Goal: Communication & Community: Answer question/provide support

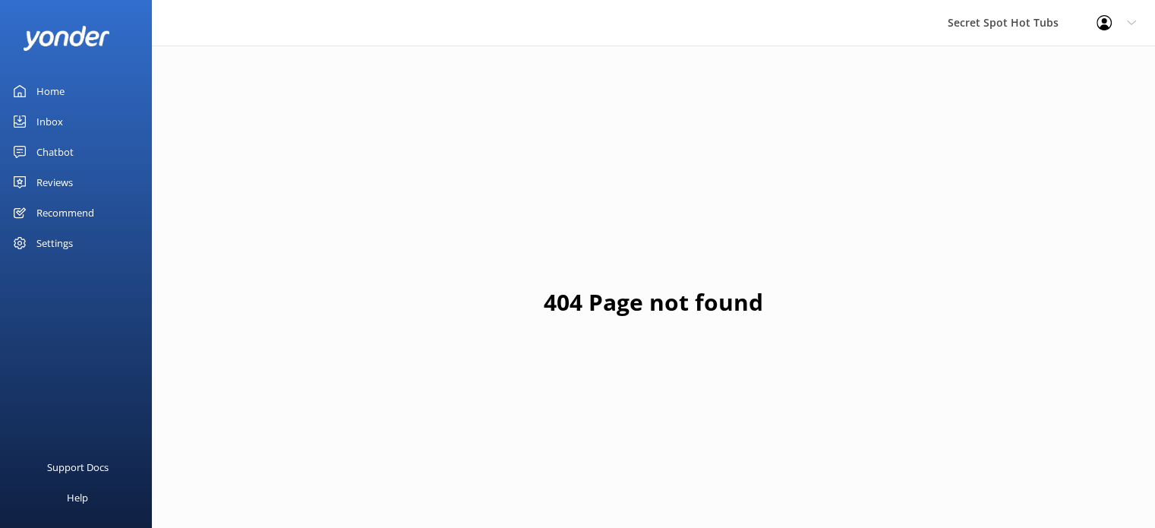
click at [56, 181] on div "Reviews" at bounding box center [54, 182] width 36 height 30
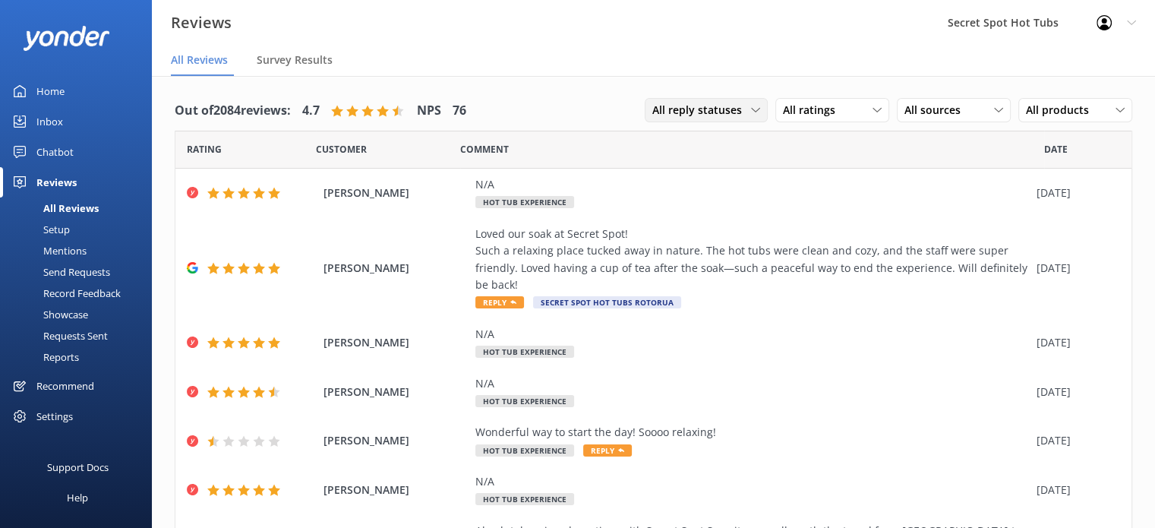
click at [736, 110] on span "All reply statuses" at bounding box center [701, 110] width 99 height 17
click at [717, 168] on link "Needs a reply" at bounding box center [712, 172] width 135 height 30
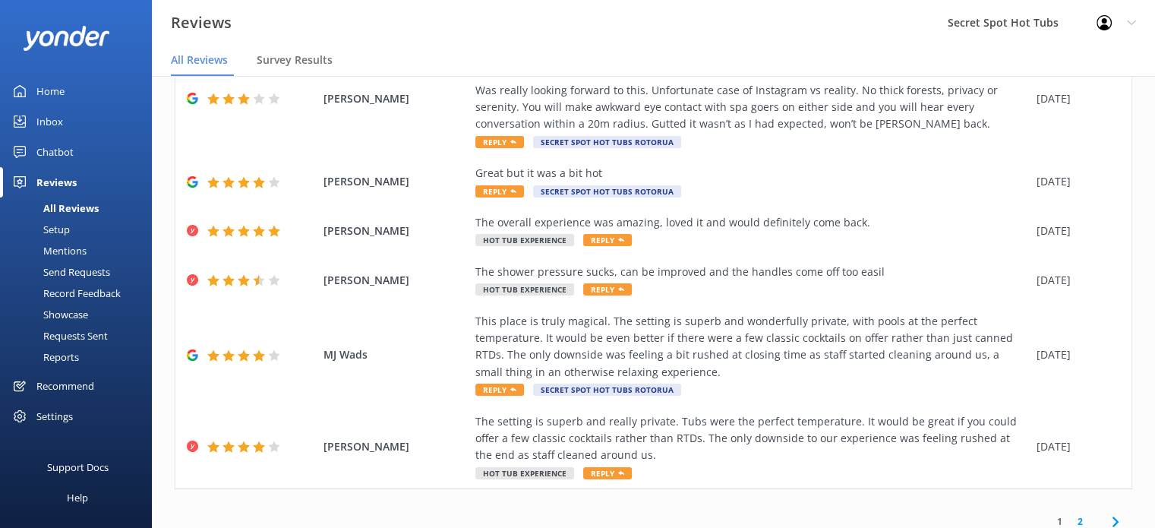
scroll to position [455, 0]
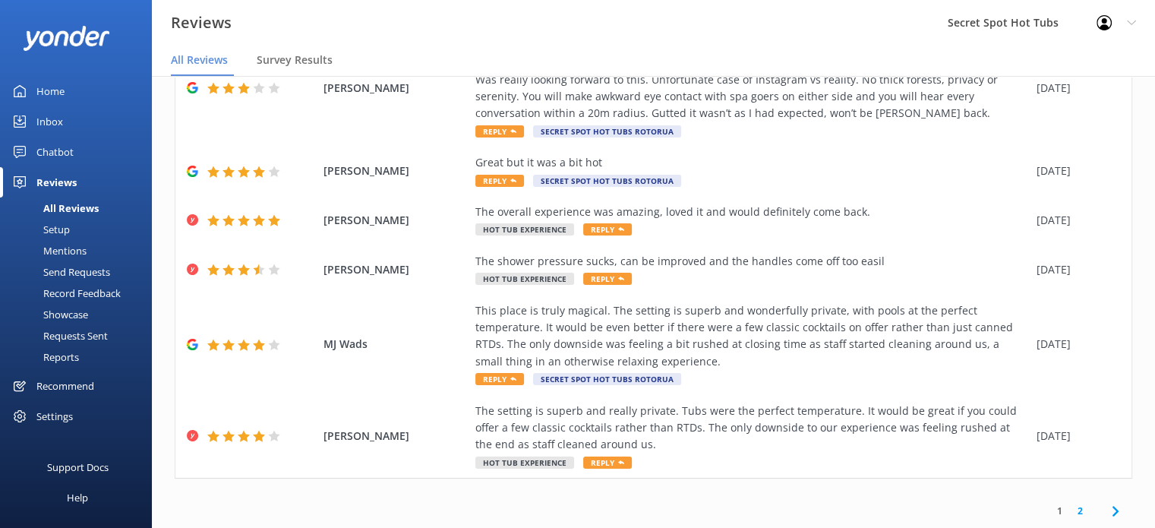
click at [1070, 511] on link "2" at bounding box center [1080, 510] width 21 height 14
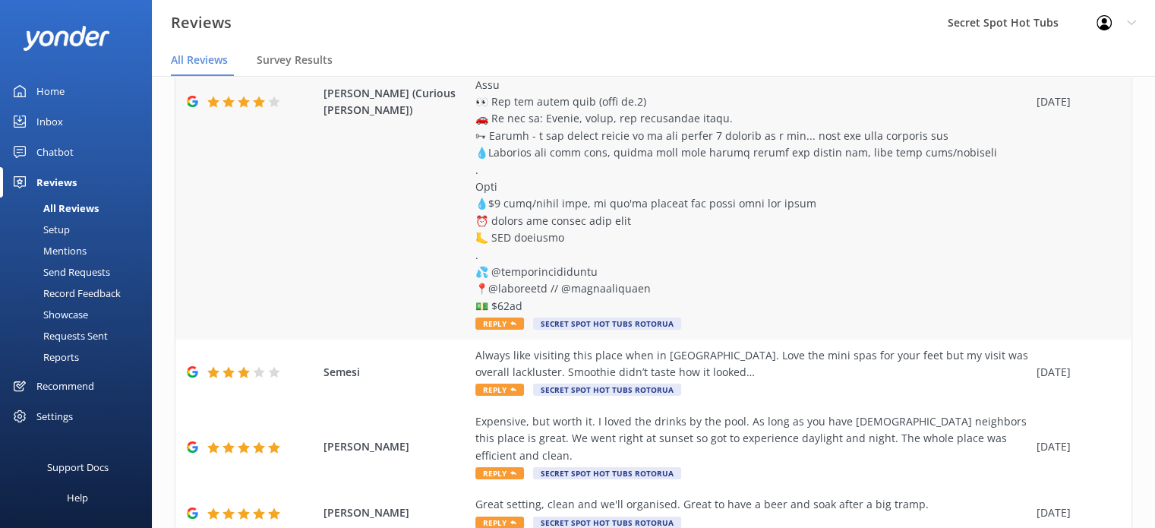
scroll to position [396, 0]
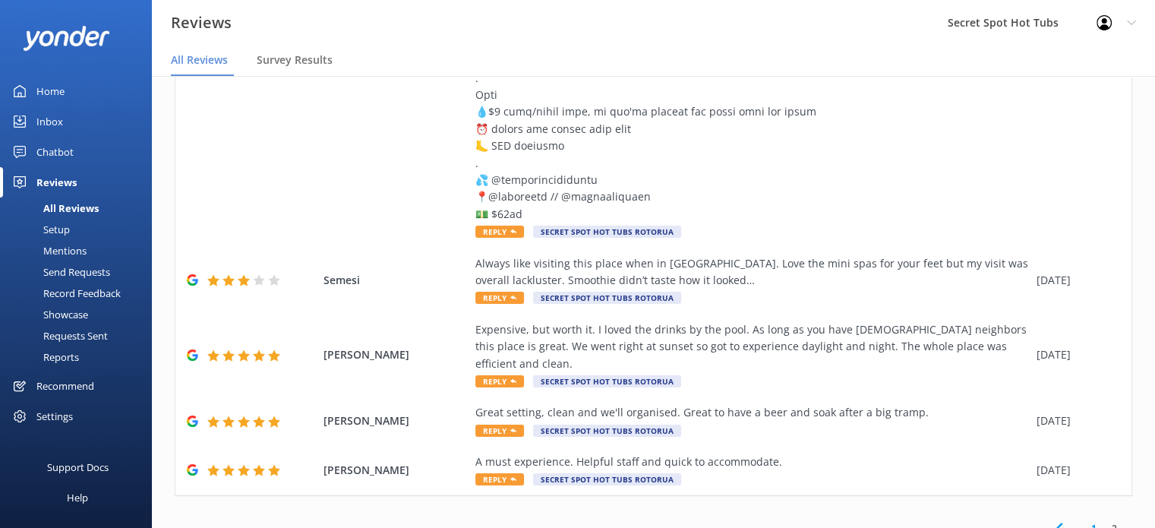
click at [1084, 521] on link "1" at bounding box center [1094, 528] width 21 height 14
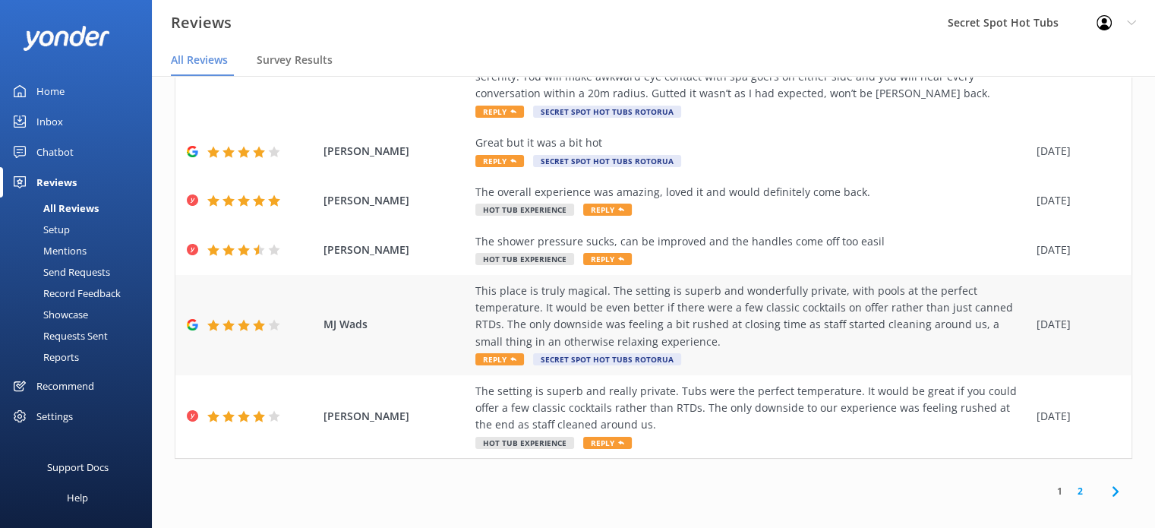
scroll to position [30, 0]
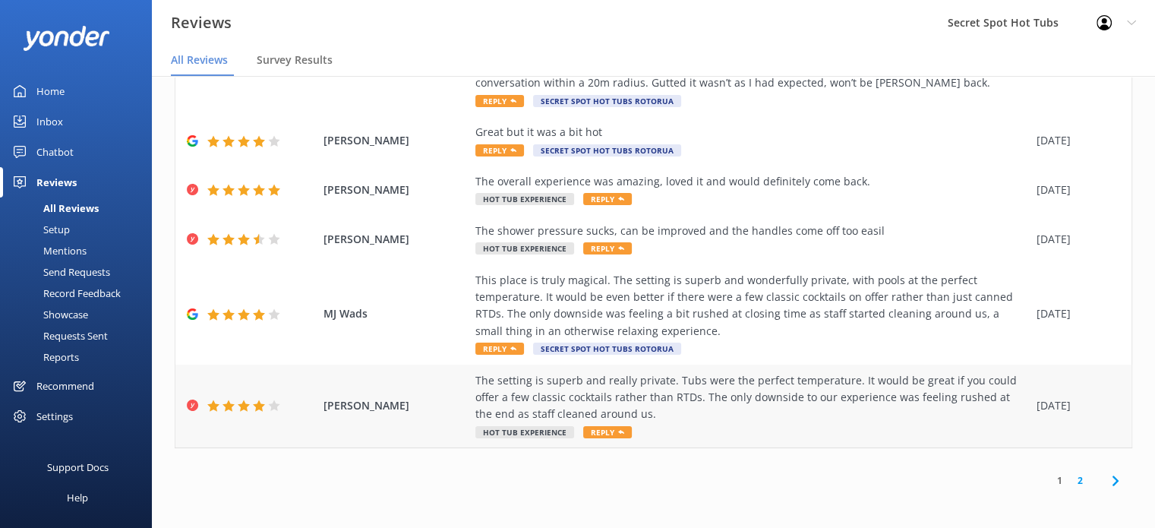
click at [605, 431] on span "Reply" at bounding box center [607, 432] width 49 height 12
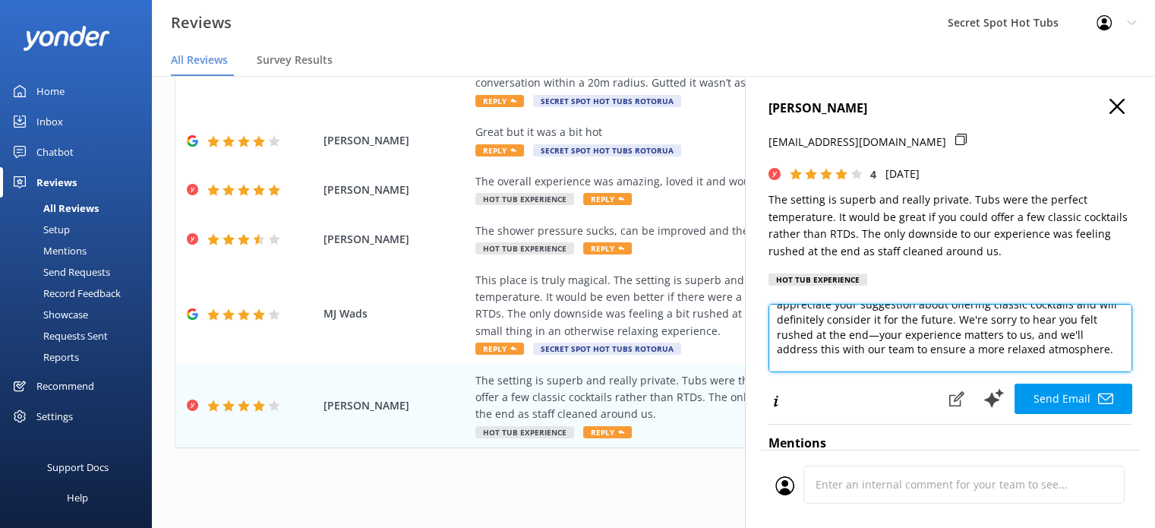
scroll to position [61, 0]
click at [954, 347] on textarea "Hi [PERSON_NAME], Thank you so much for your thoughtful feedback! We're delight…" at bounding box center [950, 338] width 364 height 68
drag, startPoint x: 948, startPoint y: 350, endPoint x: 797, endPoint y: 361, distance: 150.8
click at [797, 361] on textarea "Hi [PERSON_NAME], Thank you so much for your thoughtful feedback! We're delight…" at bounding box center [950, 338] width 364 height 68
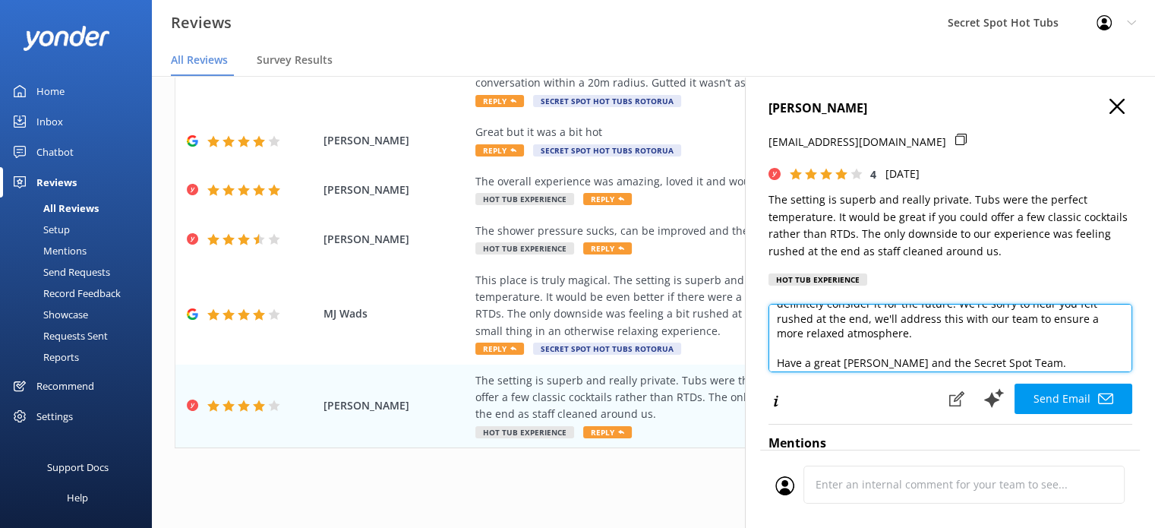
scroll to position [91, 0]
click at [991, 336] on textarea "Hi [PERSON_NAME], Thank you so much for your thoughtful feedback! We're delight…" at bounding box center [950, 338] width 364 height 68
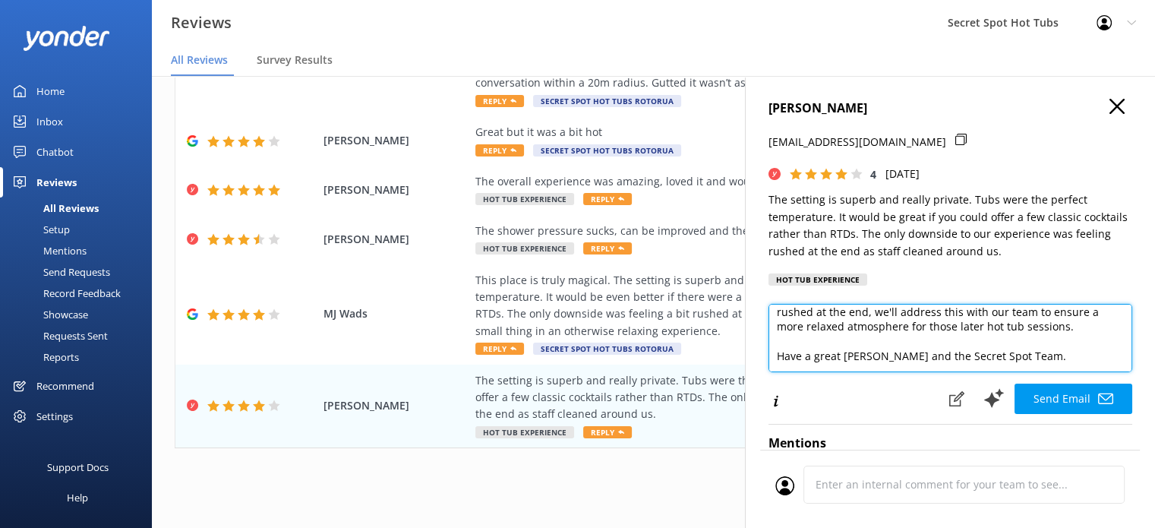
scroll to position [126, 0]
type textarea "Hi [PERSON_NAME], Thank you so much for your thoughtful feedback! We're delight…"
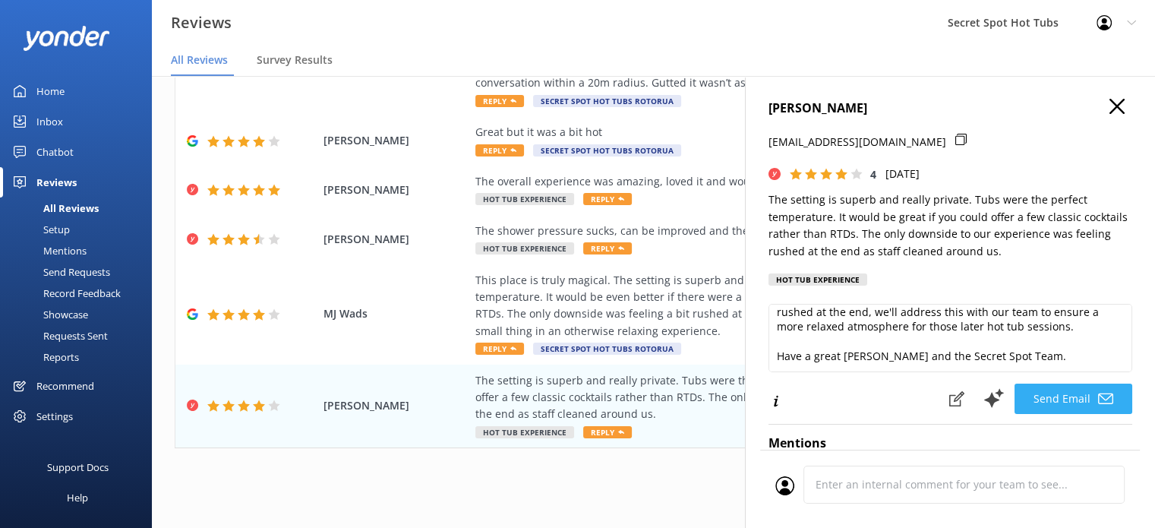
click at [1048, 394] on button "Send Email" at bounding box center [1073, 398] width 118 height 30
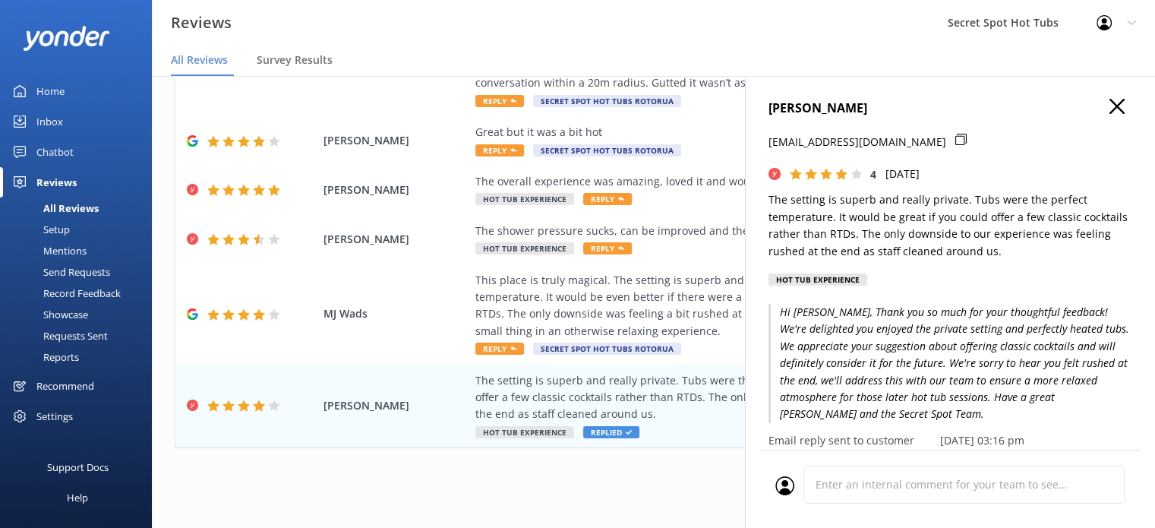
click at [1109, 103] on icon "button" at bounding box center [1116, 106] width 15 height 15
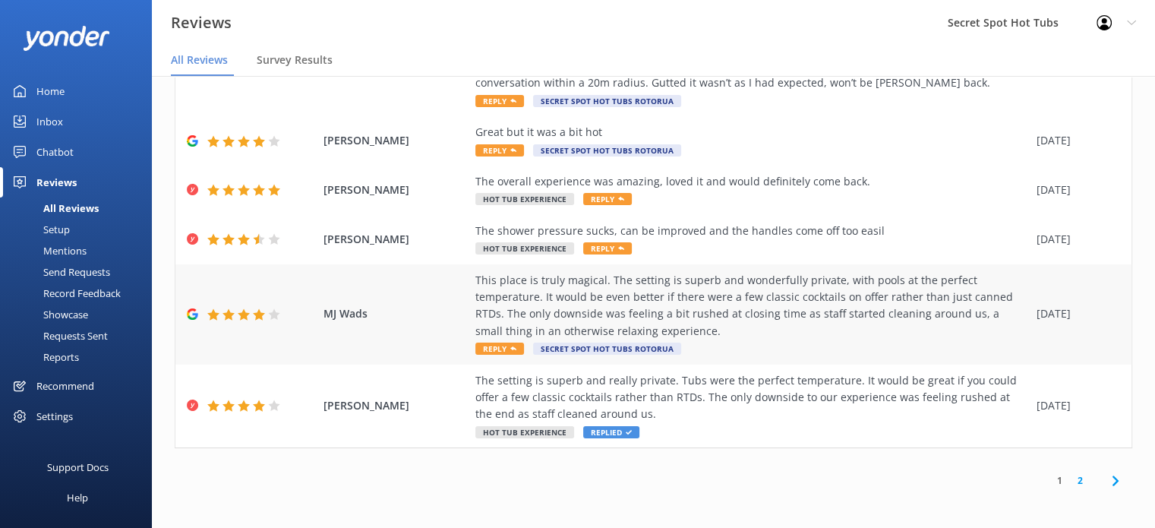
click at [506, 348] on span "Reply" at bounding box center [499, 348] width 49 height 12
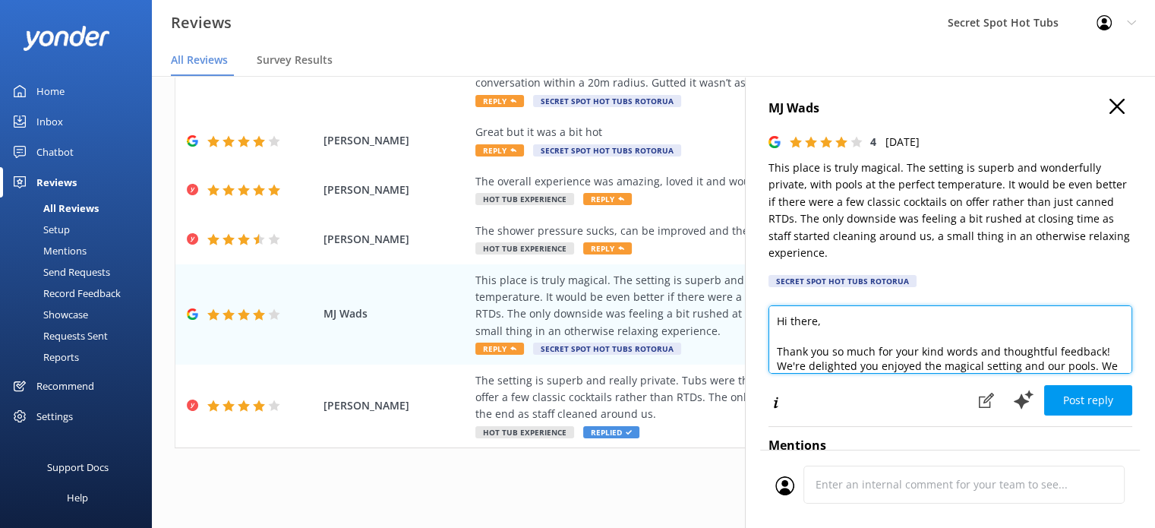
drag, startPoint x: 813, startPoint y: 323, endPoint x: 790, endPoint y: 321, distance: 22.8
click at [790, 321] on textarea "Hi there, Thank you so much for your kind words and thoughtful feedback! We're …" at bounding box center [950, 339] width 364 height 68
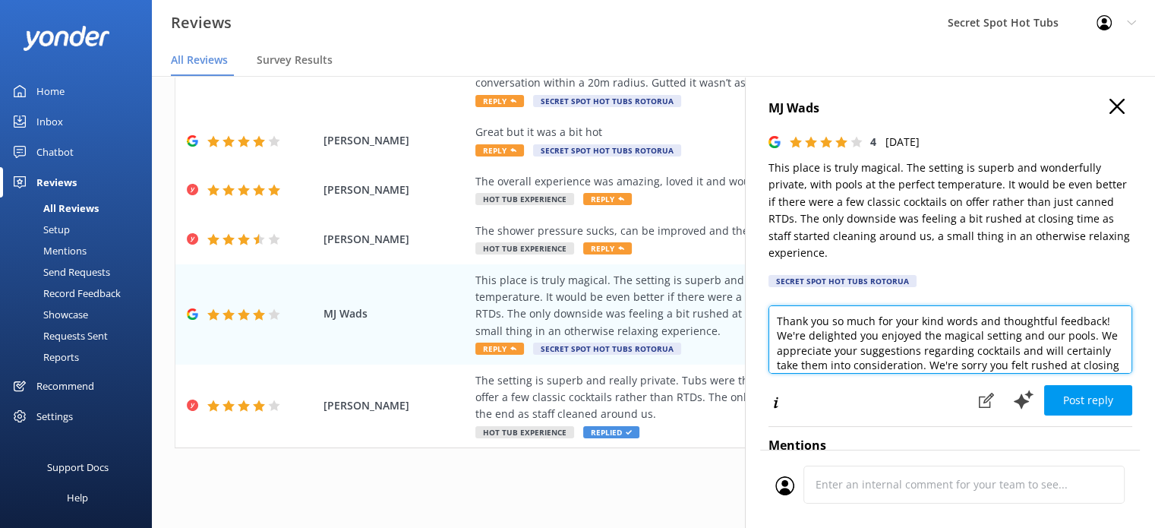
drag, startPoint x: 1084, startPoint y: 338, endPoint x: 1058, endPoint y: 339, distance: 26.6
click at [1058, 339] on textarea "Hi [PERSON_NAME], Thank you so much for your kind words and thoughtful feedback…" at bounding box center [950, 339] width 364 height 68
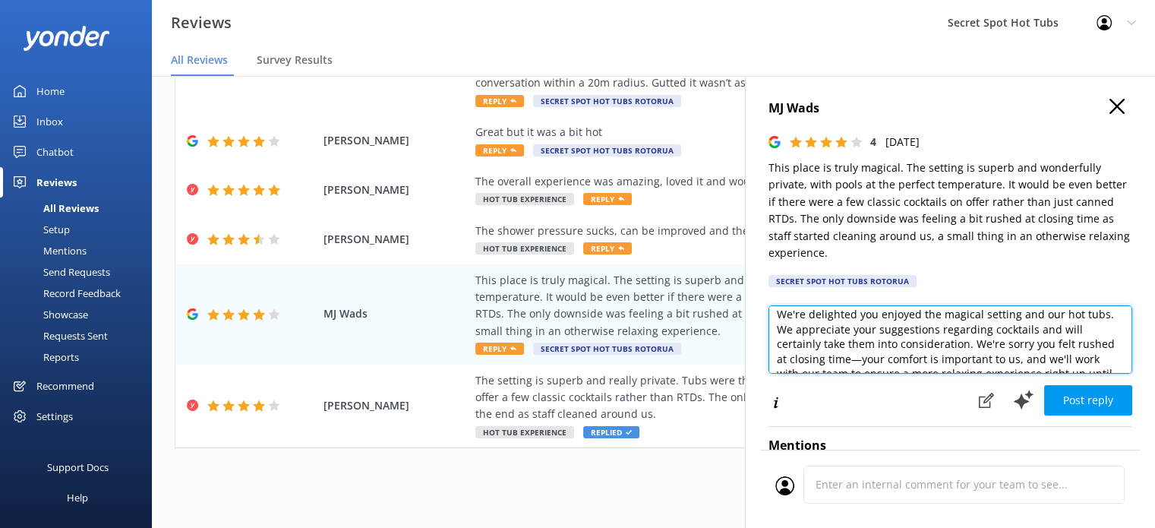
scroll to position [61, 0]
click at [896, 353] on textarea "Hi [PERSON_NAME], Thank you so much for your kind words and thoughtful feedback…" at bounding box center [950, 339] width 364 height 68
drag, startPoint x: 892, startPoint y: 353, endPoint x: 1077, endPoint y: 347, distance: 184.6
click at [1077, 347] on textarea "Hi [PERSON_NAME], Thank you so much for your kind words and thoughtful feedback…" at bounding box center [950, 339] width 364 height 68
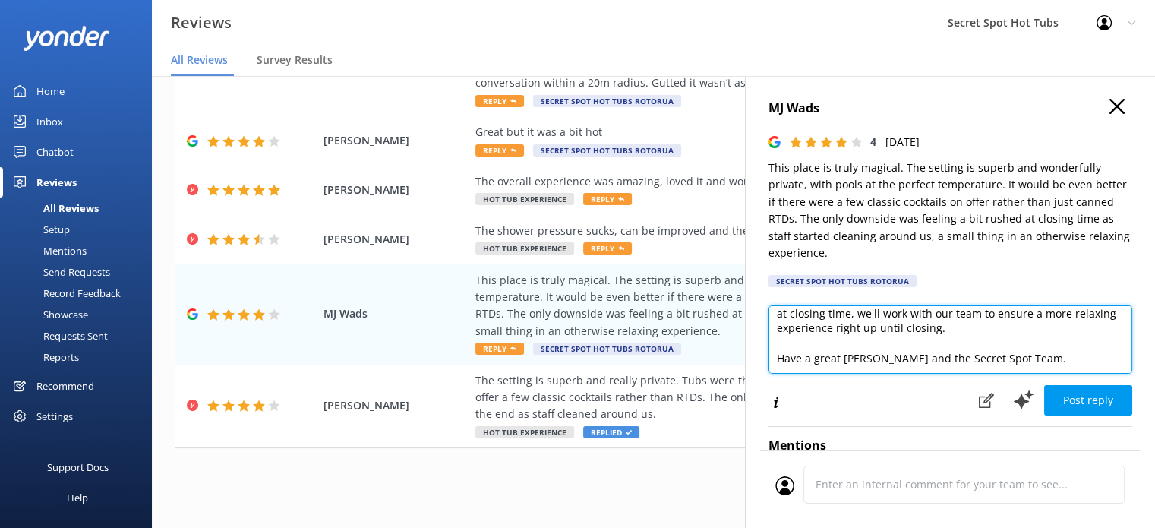
scroll to position [112, 0]
type textarea "Hi [PERSON_NAME], Thank you so much for your kind words and thoughtful feedback…"
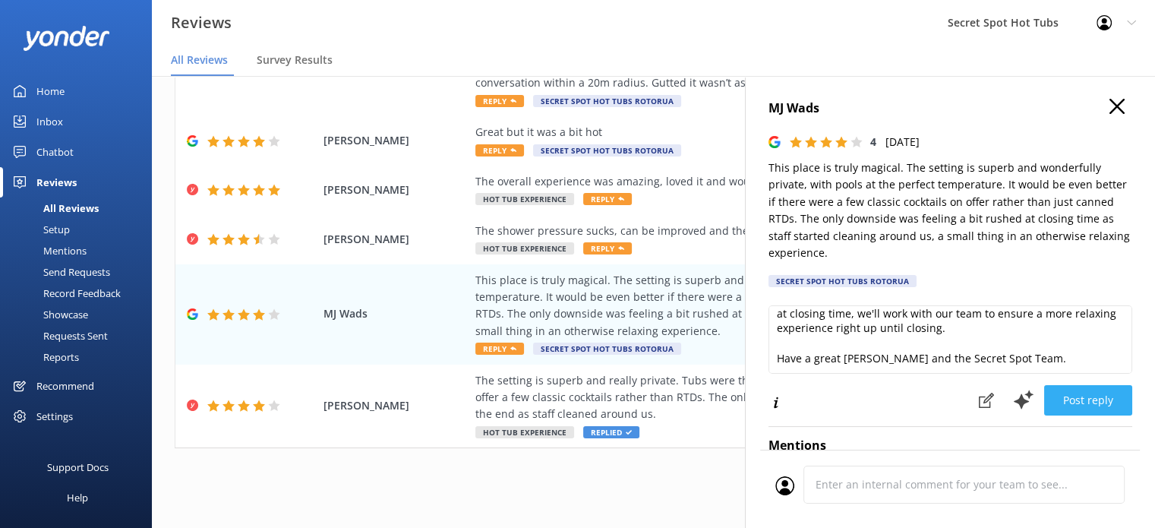
click at [1090, 399] on button "Post reply" at bounding box center [1088, 400] width 88 height 30
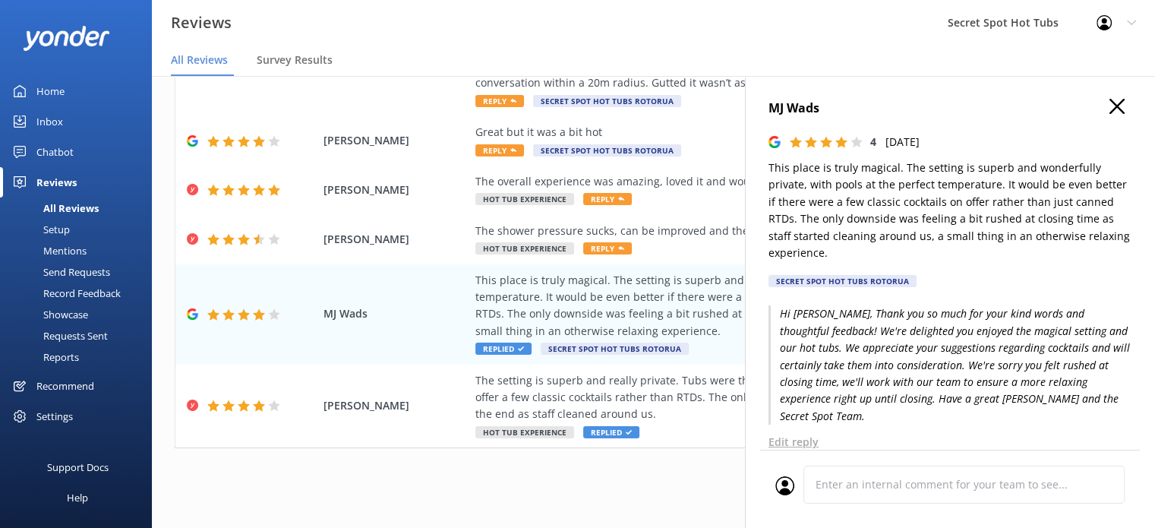
click at [1115, 101] on h4 "MJ Wads" at bounding box center [950, 109] width 364 height 20
click at [1109, 100] on icon "button" at bounding box center [1116, 106] width 15 height 15
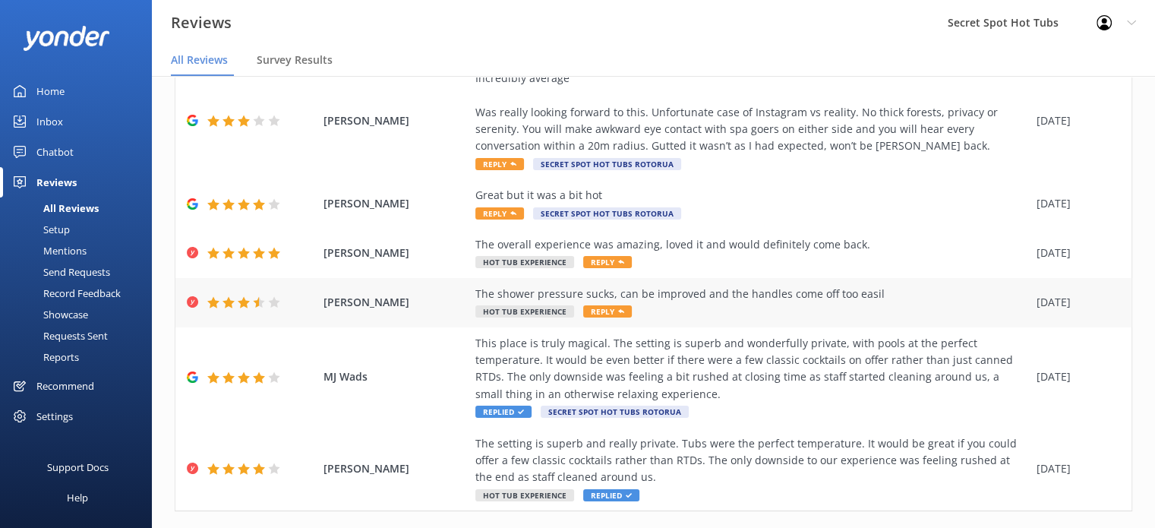
scroll to position [303, 0]
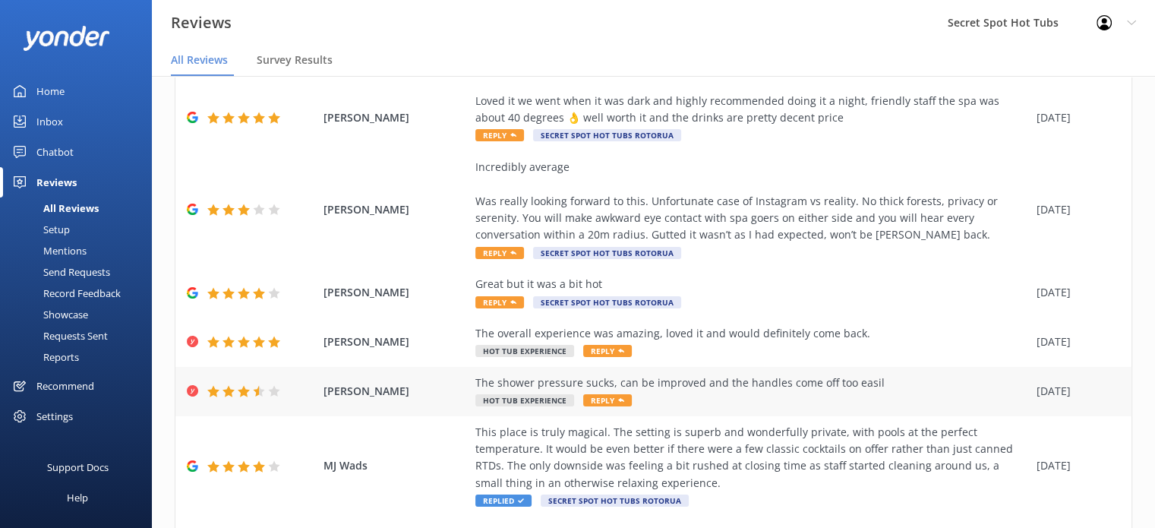
click at [607, 398] on span "Reply" at bounding box center [607, 400] width 49 height 12
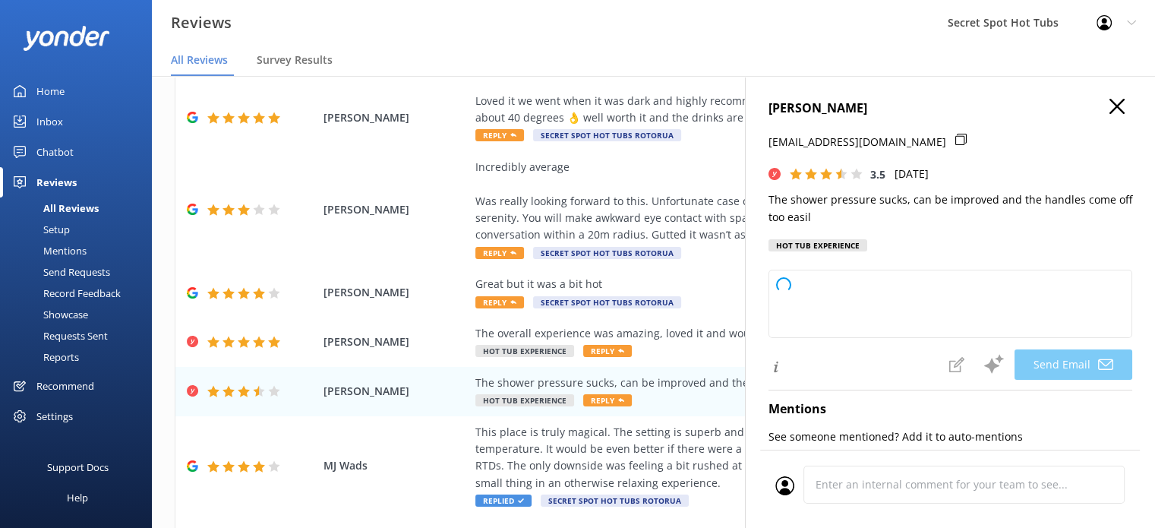
type textarea "Hi [PERSON_NAME], Thank you for your feedback and for bringing these issues to …"
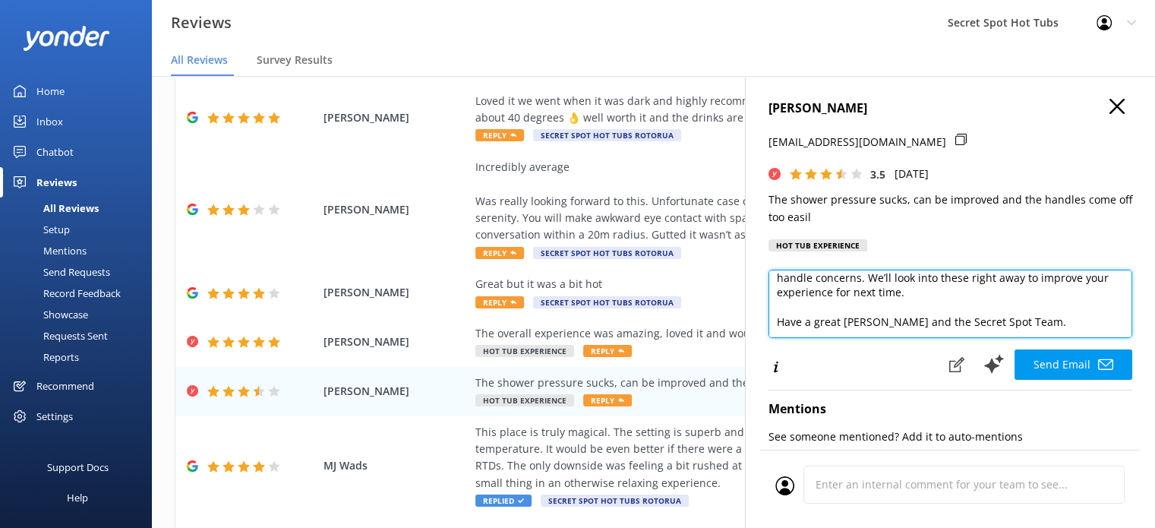
scroll to position [82, 0]
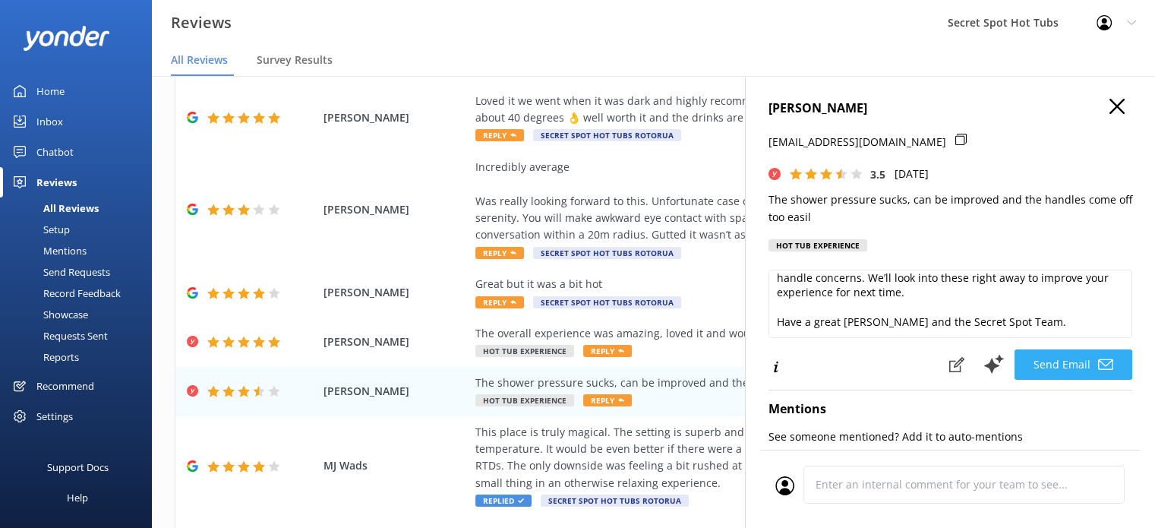
click at [1098, 365] on icon at bounding box center [1105, 364] width 15 height 15
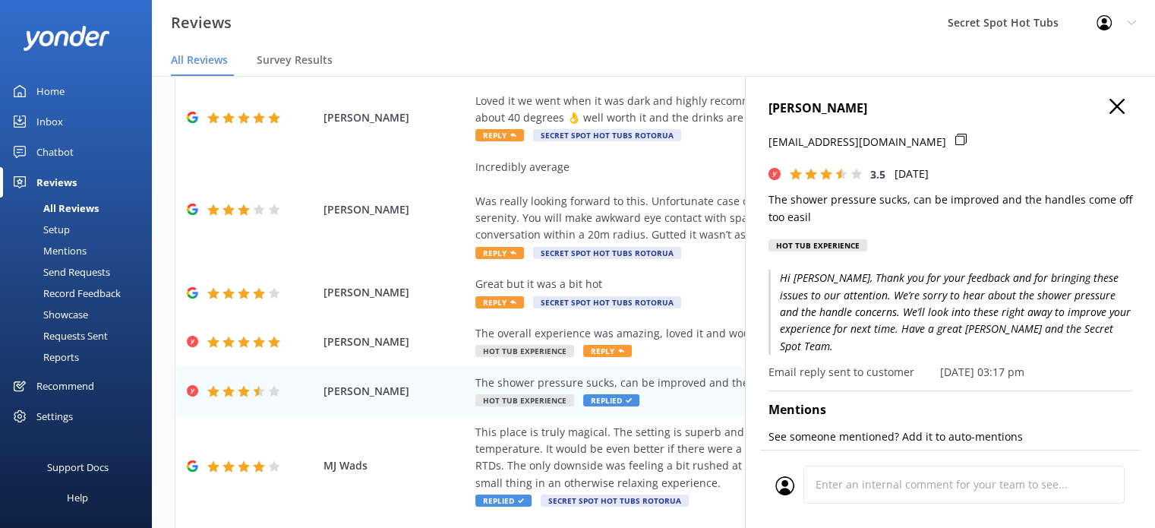
click at [1109, 101] on icon "button" at bounding box center [1116, 106] width 15 height 15
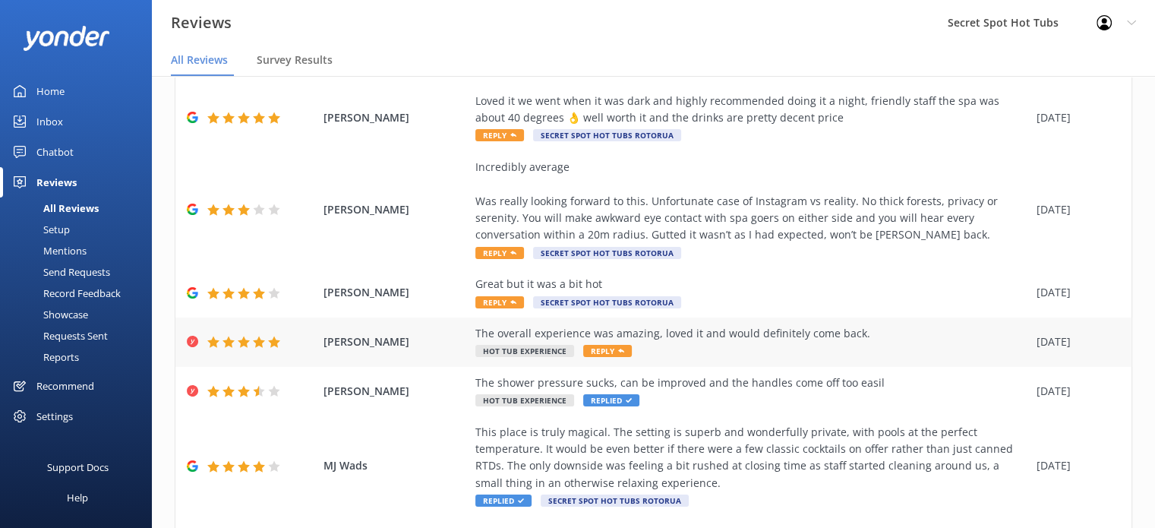
click at [618, 350] on use at bounding box center [621, 351] width 6 height 4
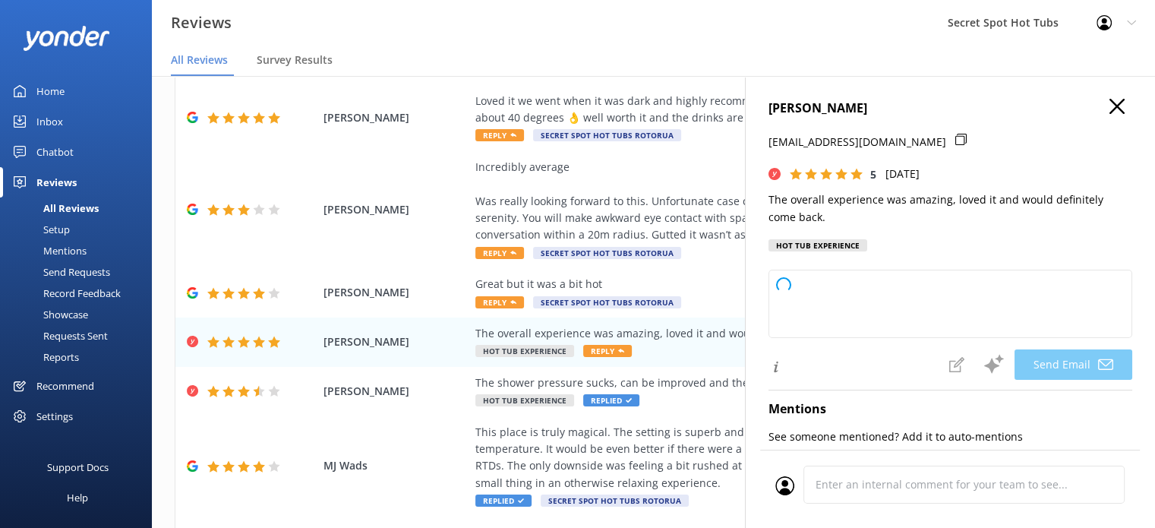
type textarea "Hi [PERSON_NAME], Thank you so much for your wonderful review! We're thrilled t…"
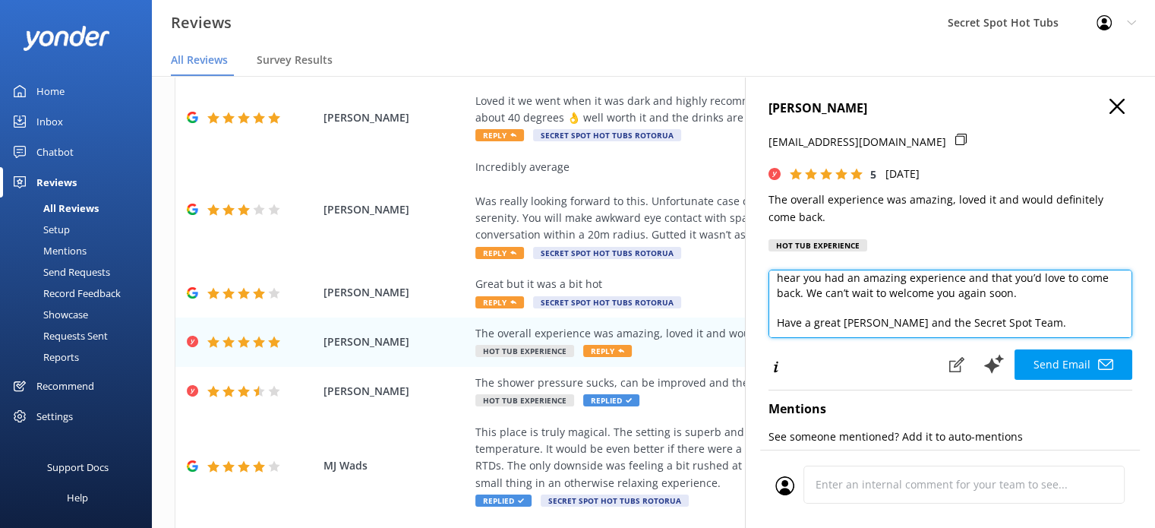
scroll to position [67, 0]
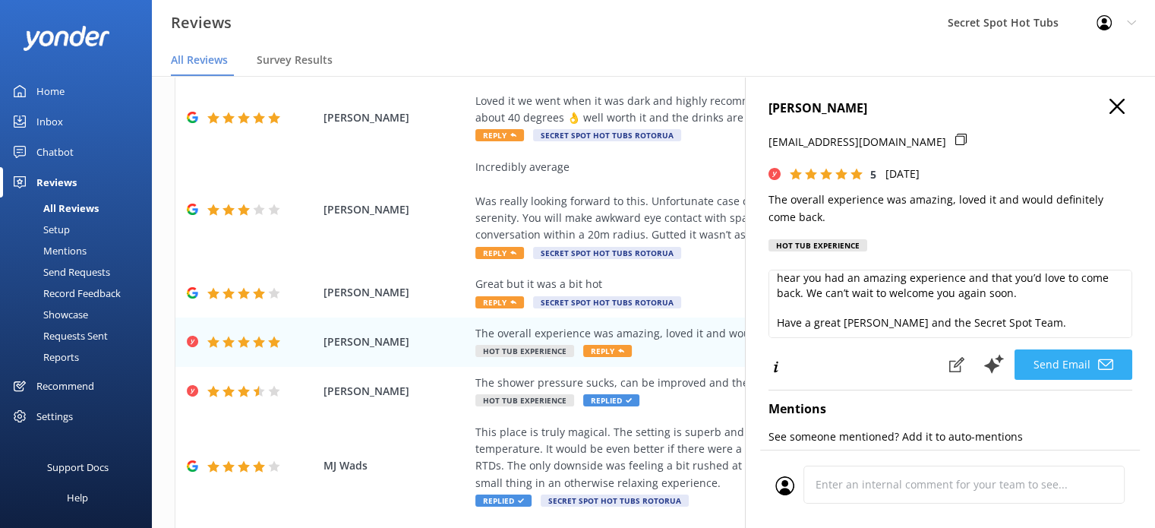
click at [1083, 366] on button "Send Email" at bounding box center [1073, 364] width 118 height 30
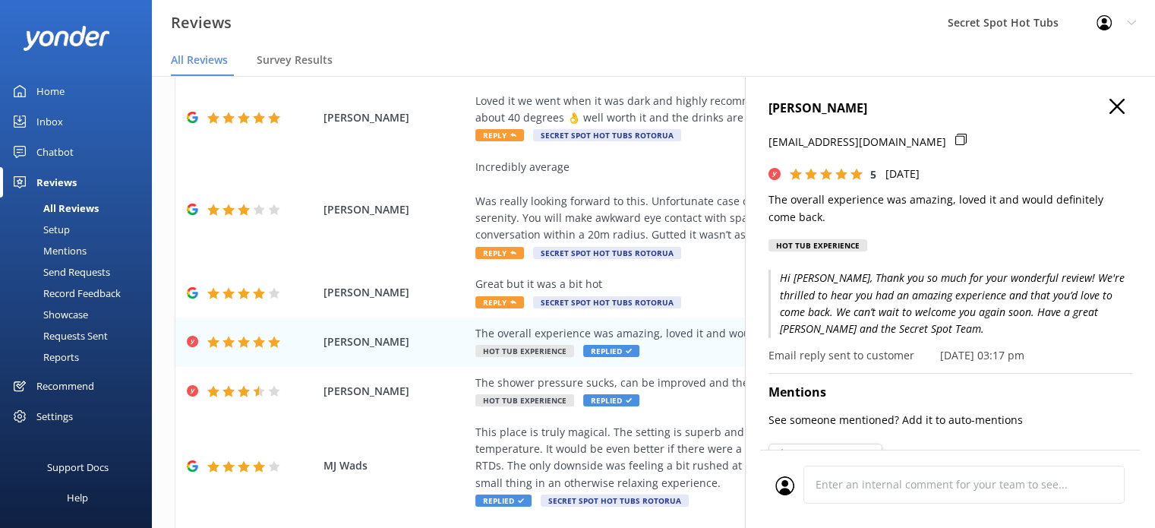
click at [1109, 106] on use "button" at bounding box center [1116, 106] width 15 height 15
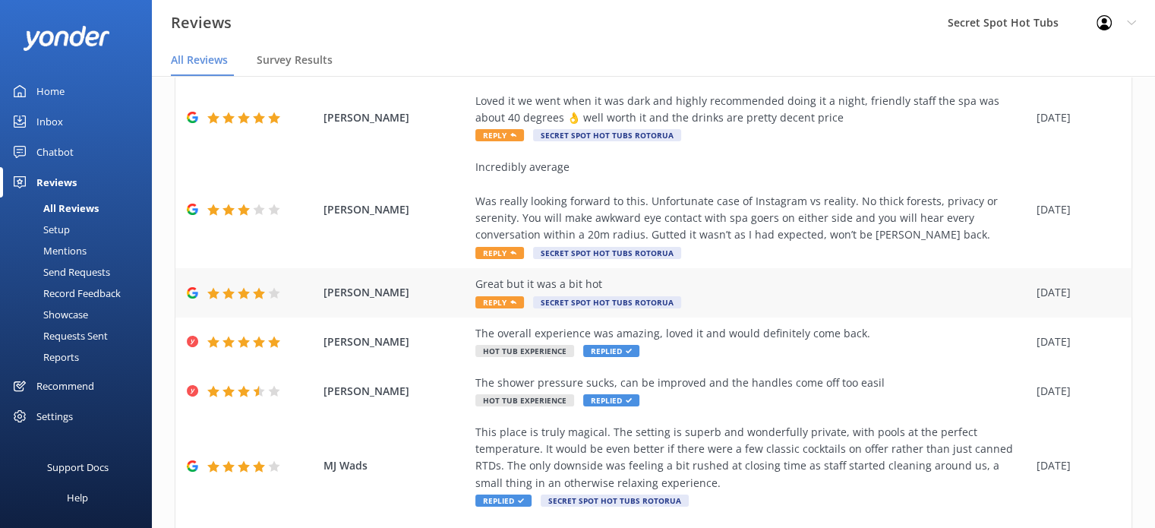
click at [500, 298] on span "Reply" at bounding box center [499, 302] width 49 height 12
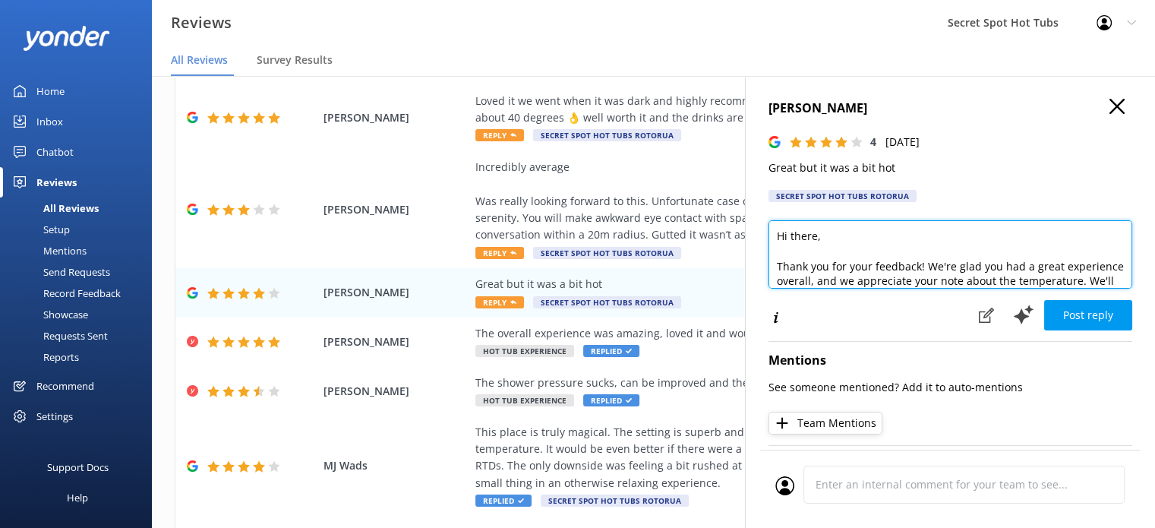
drag, startPoint x: 815, startPoint y: 239, endPoint x: 790, endPoint y: 236, distance: 26.0
click at [790, 236] on textarea "Hi there, Thank you for your feedback! We're glad you had a great experience ov…" at bounding box center [950, 254] width 364 height 68
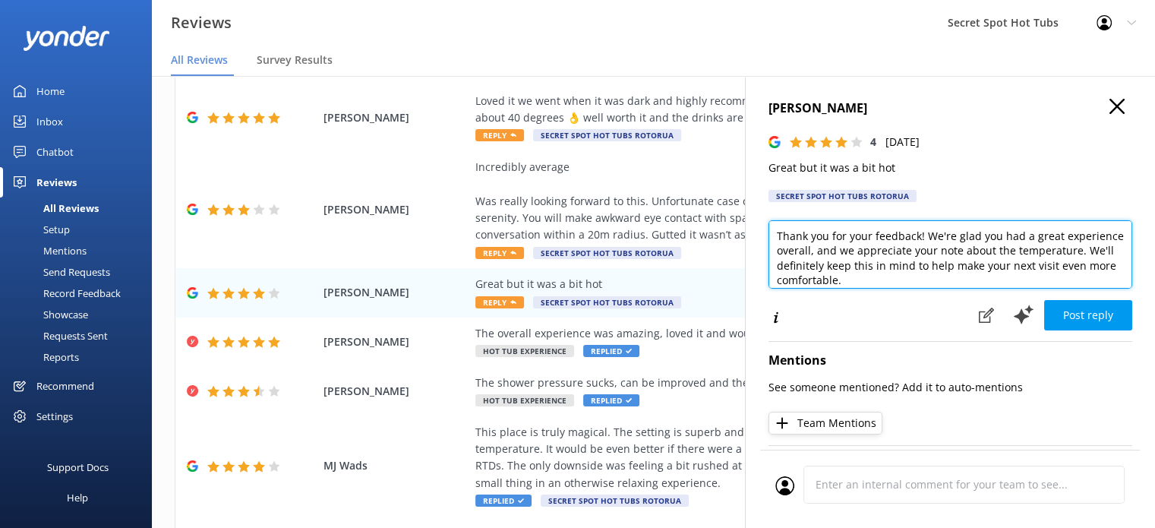
drag, startPoint x: 968, startPoint y: 279, endPoint x: 846, endPoint y: 269, distance: 122.6
click at [846, 269] on textarea "Hi [PERSON_NAME], Thank you for your feedback! We're glad you had a great exper…" at bounding box center [950, 254] width 364 height 68
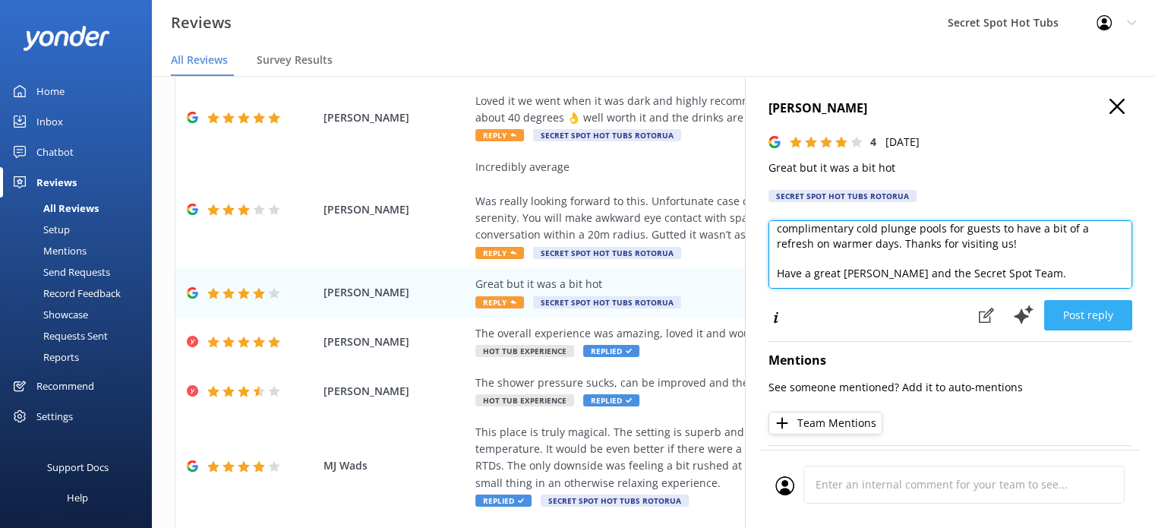
type textarea "Hi [PERSON_NAME], Thank you for your feedback! We're glad you had a great exper…"
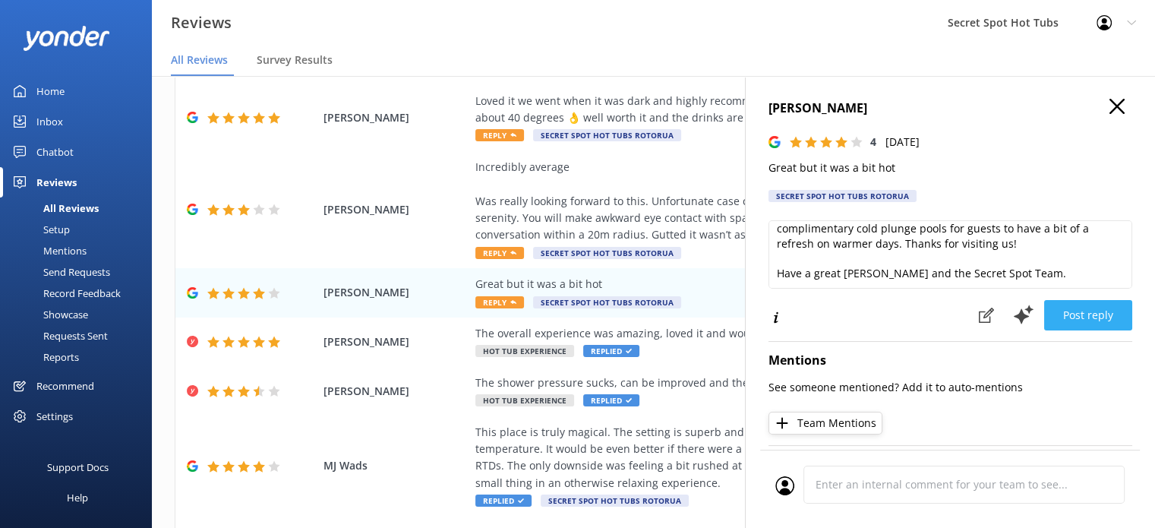
click at [1102, 314] on button "Post reply" at bounding box center [1088, 315] width 88 height 30
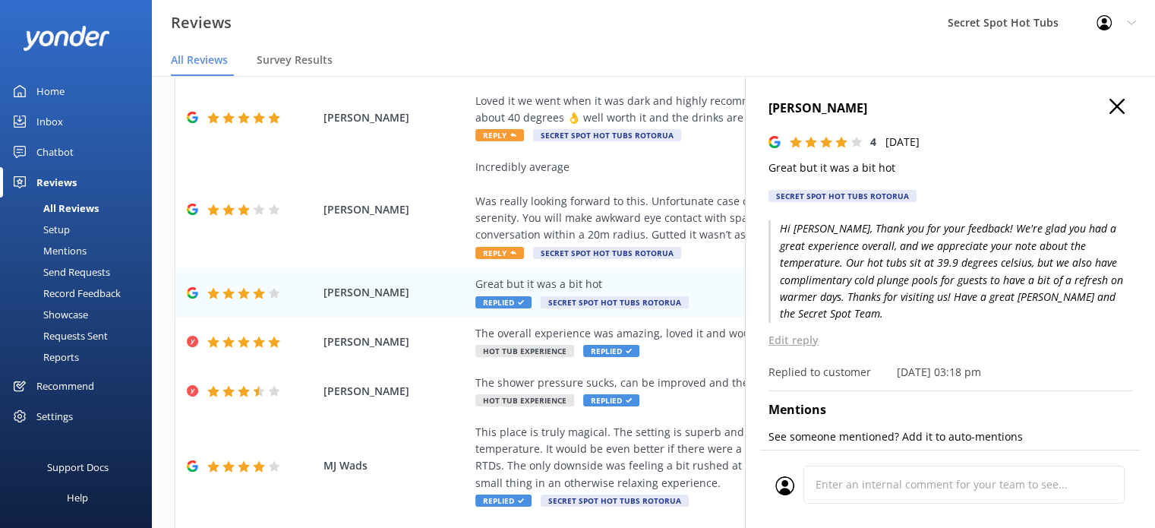
click at [1109, 106] on icon "button" at bounding box center [1116, 106] width 15 height 15
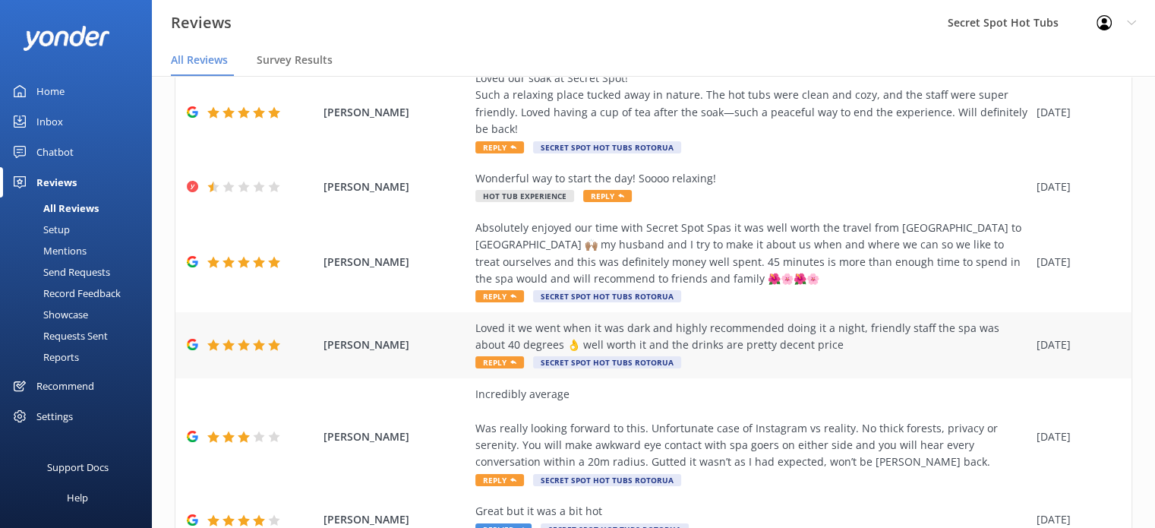
scroll to position [152, 0]
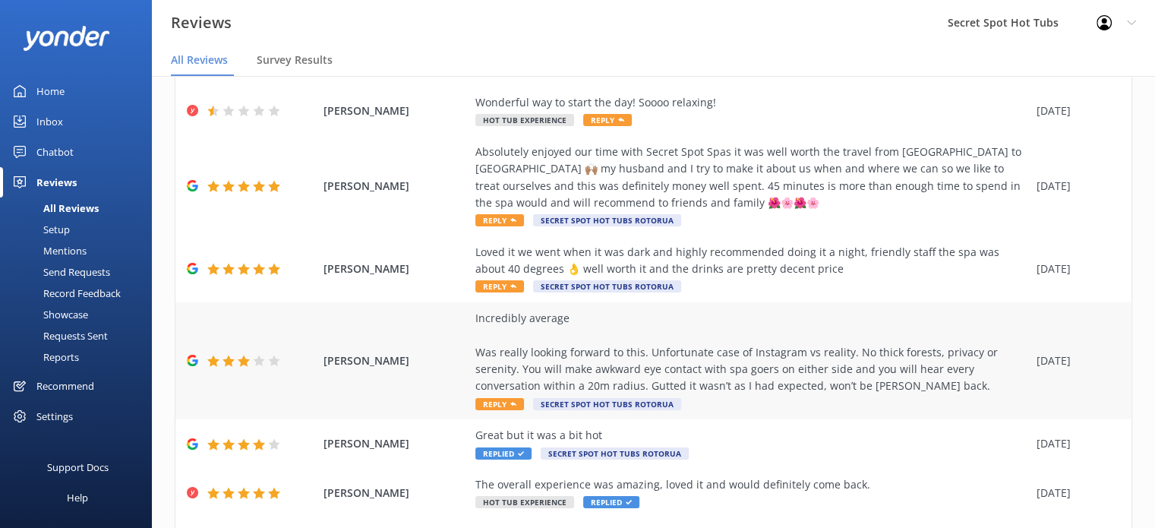
click at [503, 402] on span "Reply" at bounding box center [499, 404] width 49 height 12
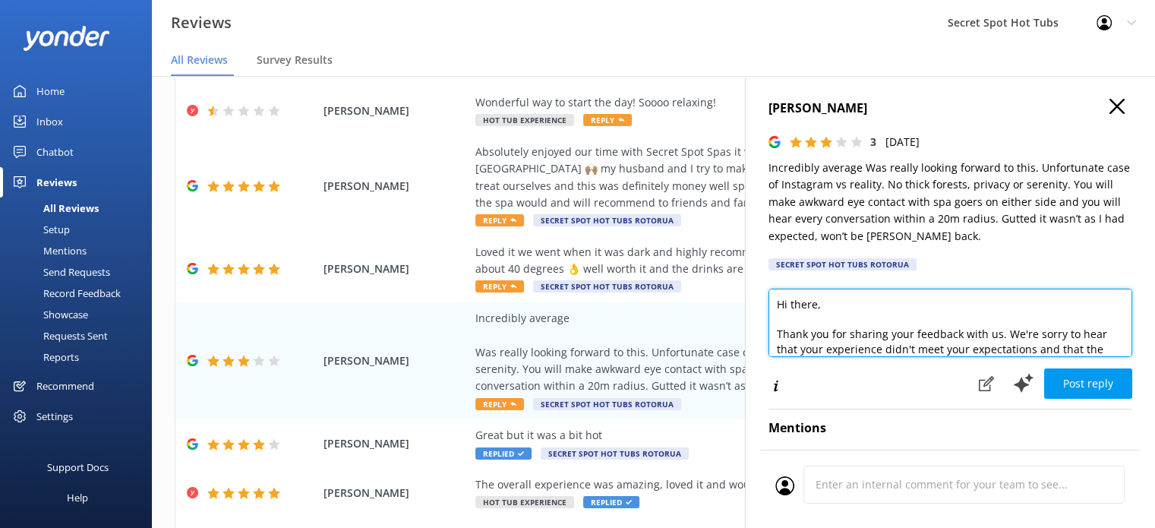
drag, startPoint x: 816, startPoint y: 305, endPoint x: 790, endPoint y: 304, distance: 25.9
click at [790, 304] on textarea "Hi there, Thank you for sharing your feedback with us. We're sorry to hear that…" at bounding box center [950, 323] width 364 height 68
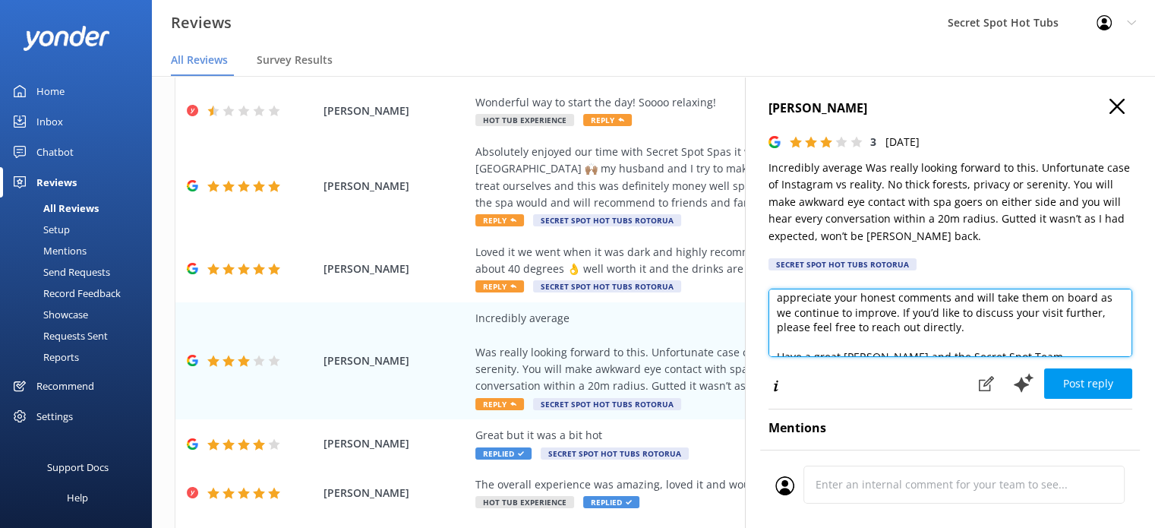
scroll to position [91, 0]
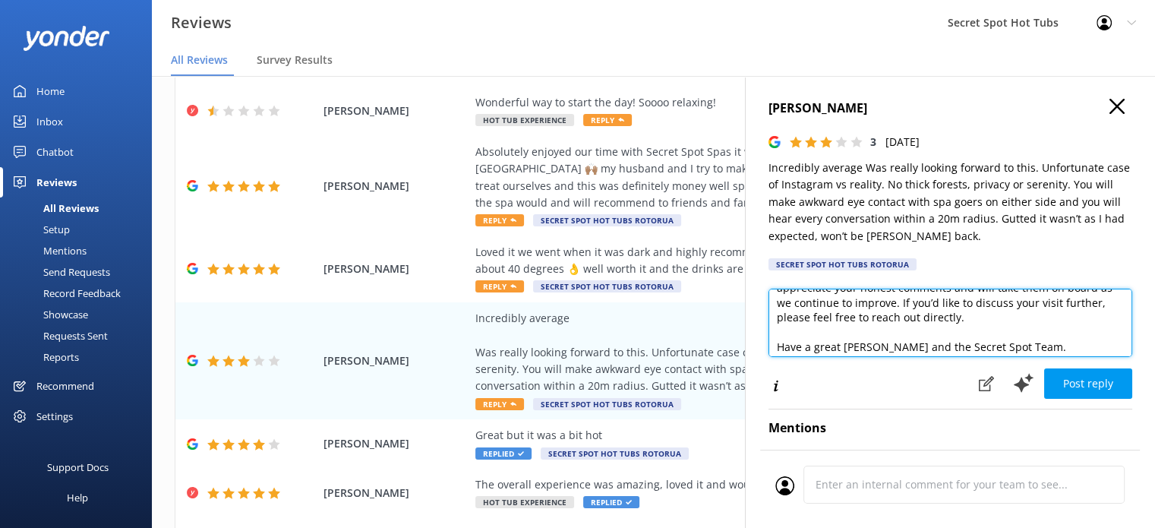
drag, startPoint x: 995, startPoint y: 320, endPoint x: 1017, endPoint y: 302, distance: 28.0
click at [996, 320] on textarea "Hi [PERSON_NAME], Thank you for sharing your feedback with us. We're sorry to h…" at bounding box center [950, 323] width 364 height 68
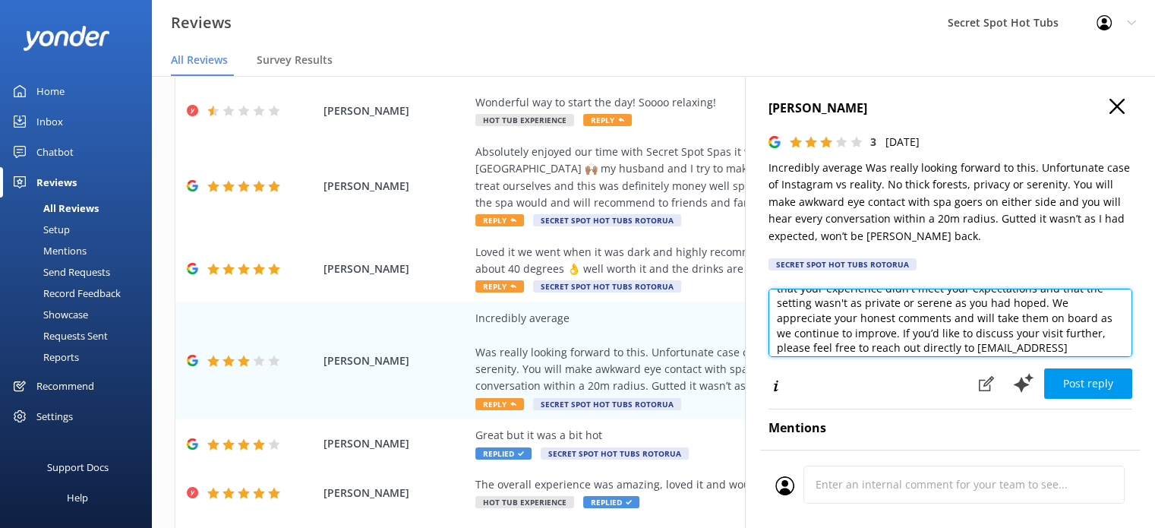
scroll to position [30, 0]
drag, startPoint x: 1037, startPoint y: 336, endPoint x: 1030, endPoint y: 320, distance: 17.0
click at [1030, 320] on textarea "Hi [PERSON_NAME], Thank you for sharing your feedback with us. We're sorry to h…" at bounding box center [950, 323] width 364 height 68
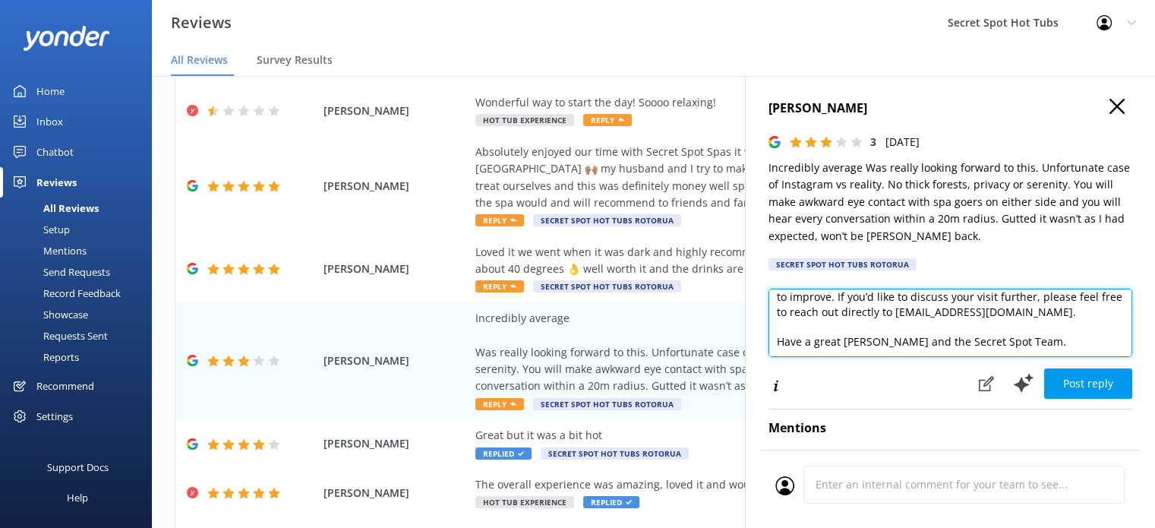
scroll to position [112, 0]
drag, startPoint x: 858, startPoint y: 329, endPoint x: 741, endPoint y: 332, distance: 117.0
click at [741, 332] on div "Out of 15 reviews: 4.0 NPS 27 Needs a reply All reply statuses Needs a reply Do…" at bounding box center [653, 287] width 1003 height 482
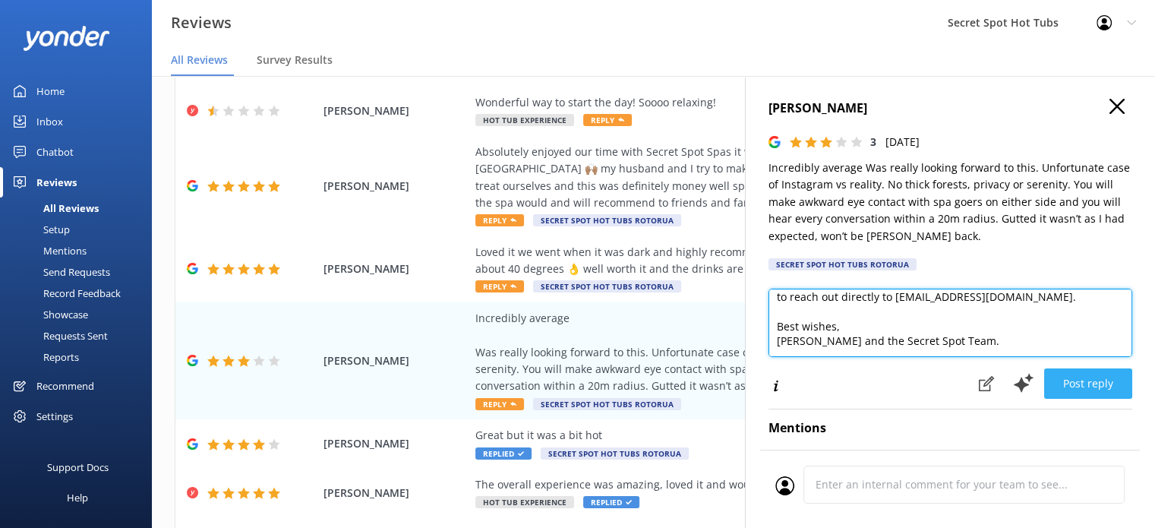
type textarea "Hi [PERSON_NAME], Thank you for sharing your feedback with us. We're sorry to h…"
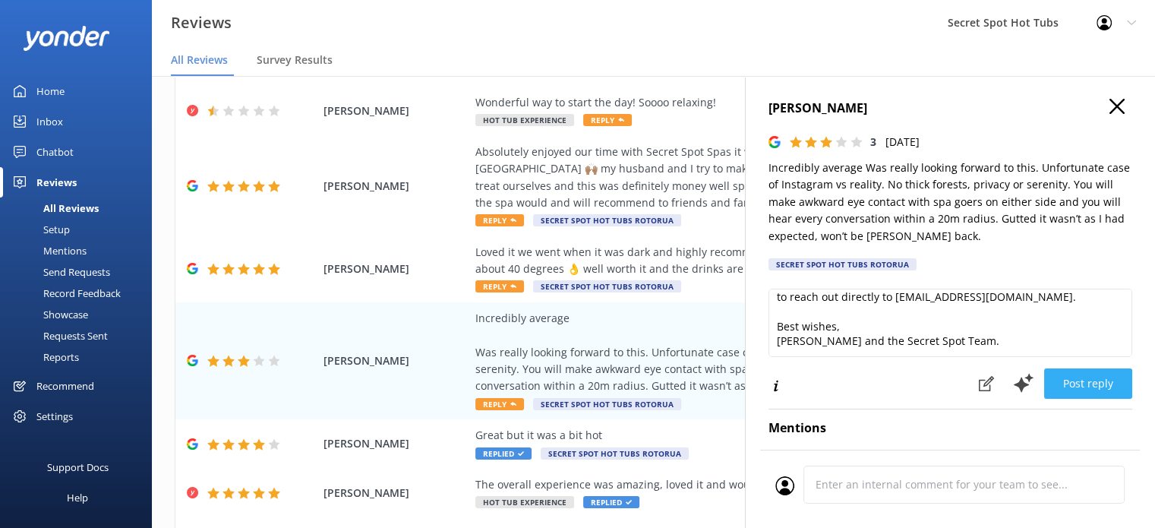
click at [1075, 382] on button "Post reply" at bounding box center [1088, 383] width 88 height 30
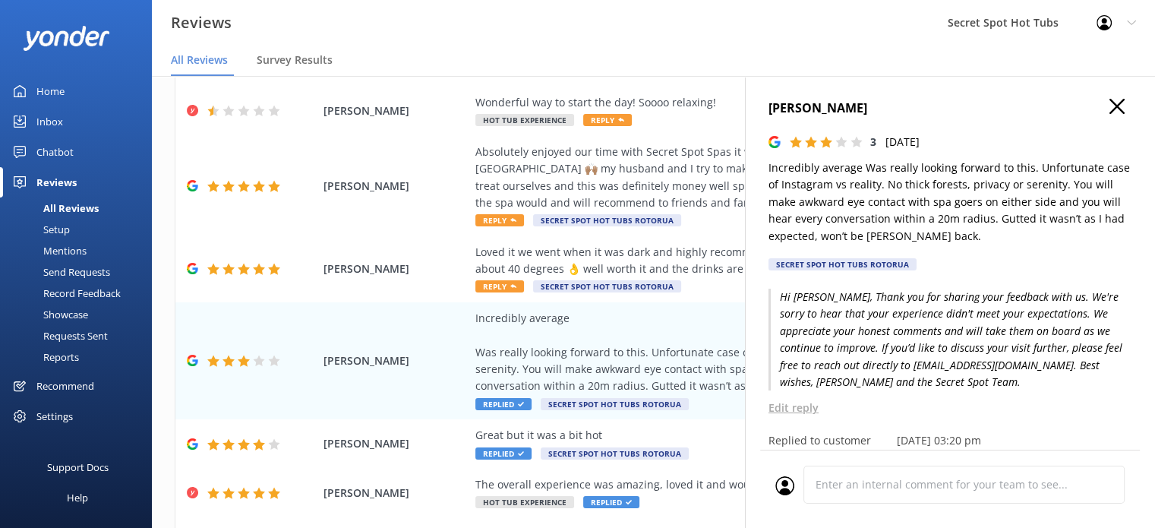
click at [1109, 99] on icon "button" at bounding box center [1116, 106] width 15 height 15
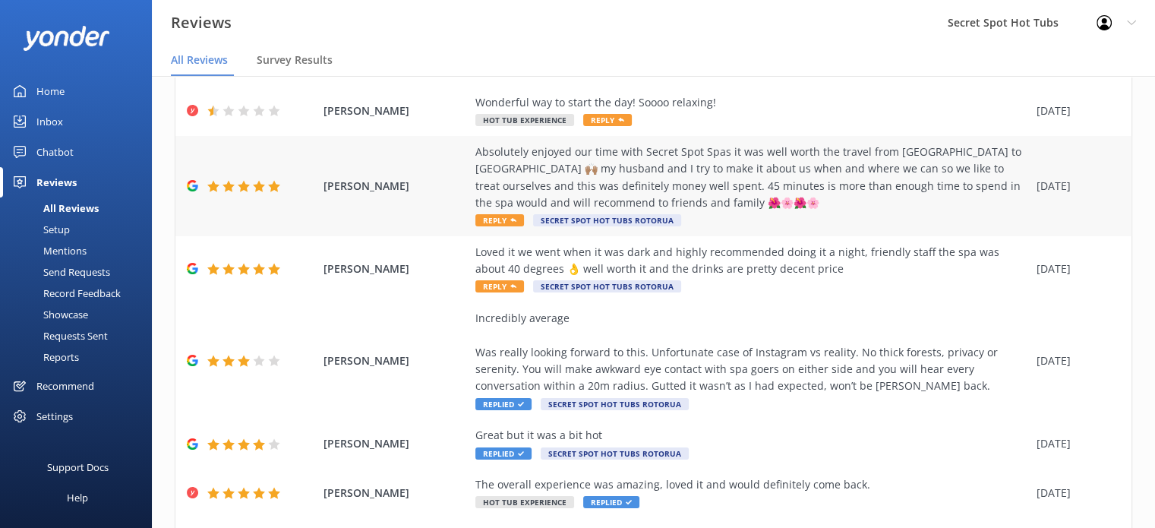
scroll to position [76, 0]
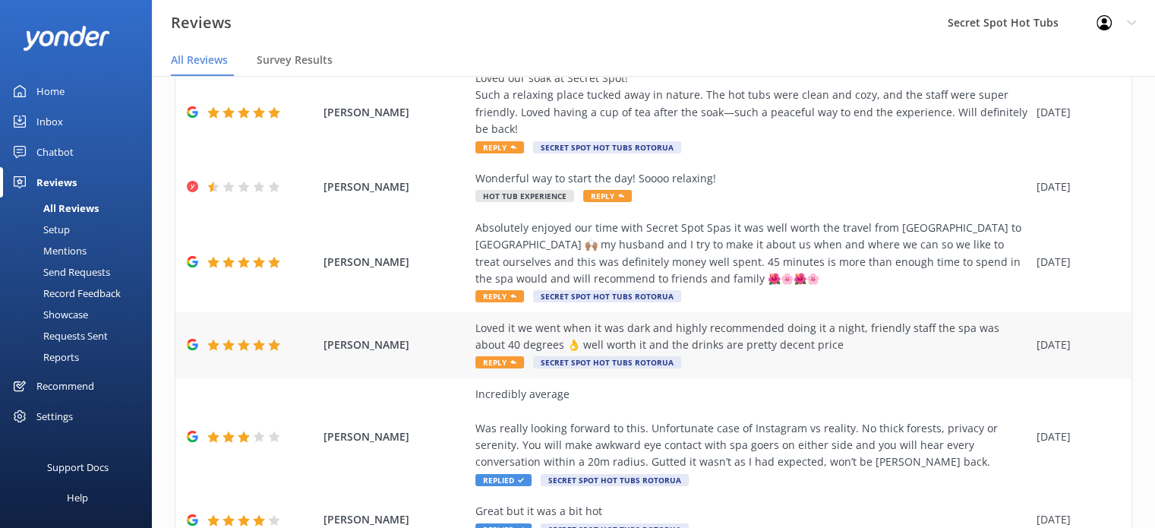
click at [510, 359] on icon at bounding box center [513, 362] width 6 height 6
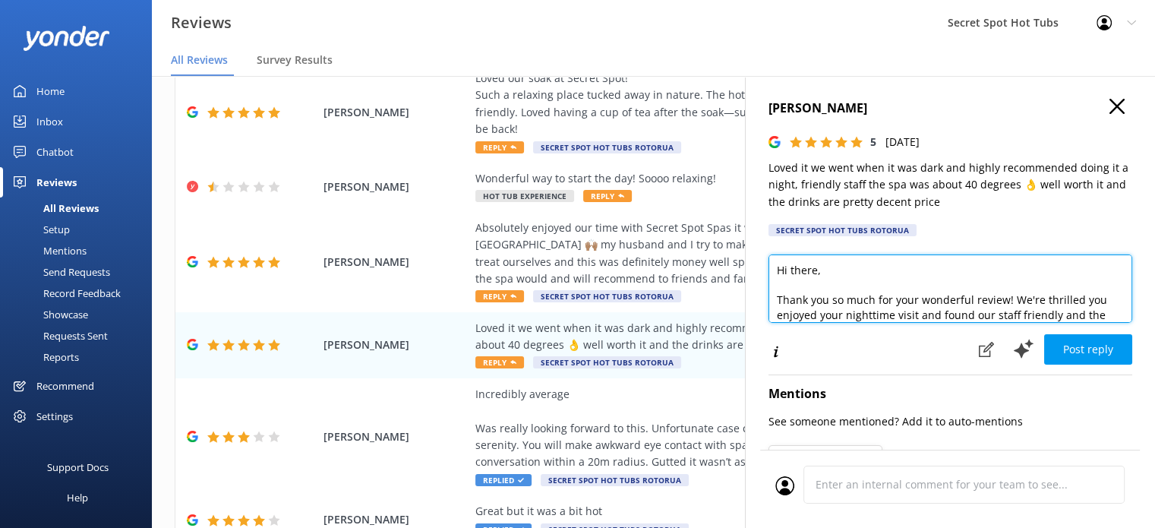
drag, startPoint x: 815, startPoint y: 272, endPoint x: 790, endPoint y: 270, distance: 25.1
click at [790, 270] on textarea "Hi there, Thank you so much for your wonderful review! We're thrilled you enjoy…" at bounding box center [950, 288] width 364 height 68
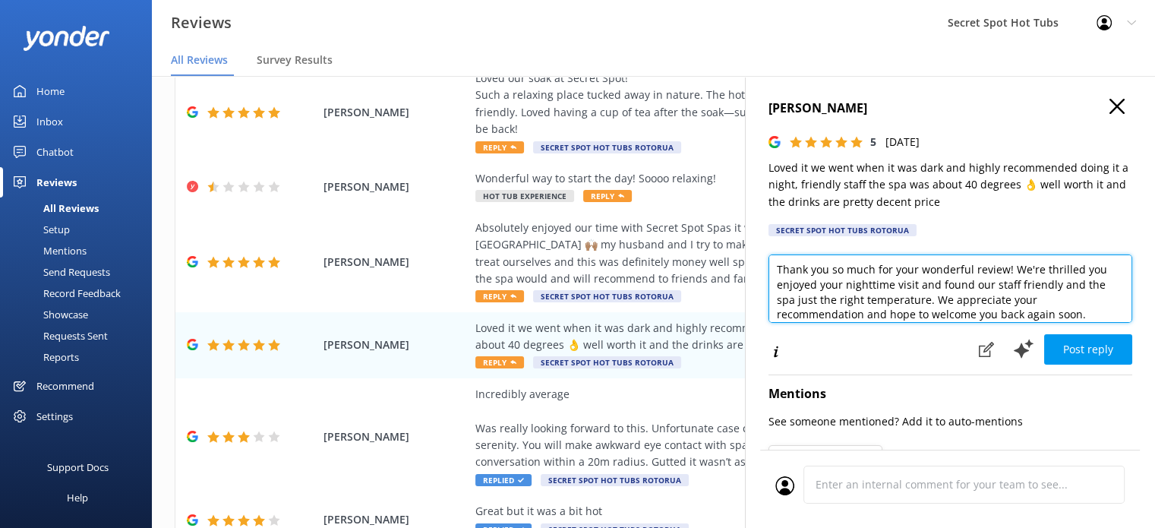
drag, startPoint x: 788, startPoint y: 299, endPoint x: 776, endPoint y: 299, distance: 12.1
click at [776, 299] on textarea "Hi [PERSON_NAME], Thank you so much for your wonderful review! We're thrilled y…" at bounding box center [950, 288] width 364 height 68
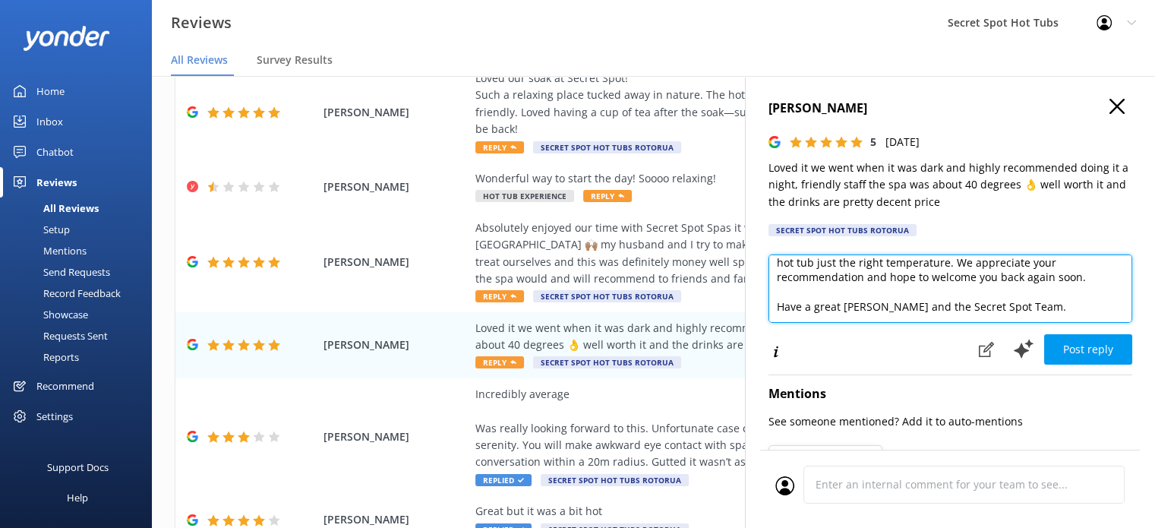
scroll to position [82, 0]
type textarea "Hi [PERSON_NAME], Thank you so much for your wonderful review! We're thrilled y…"
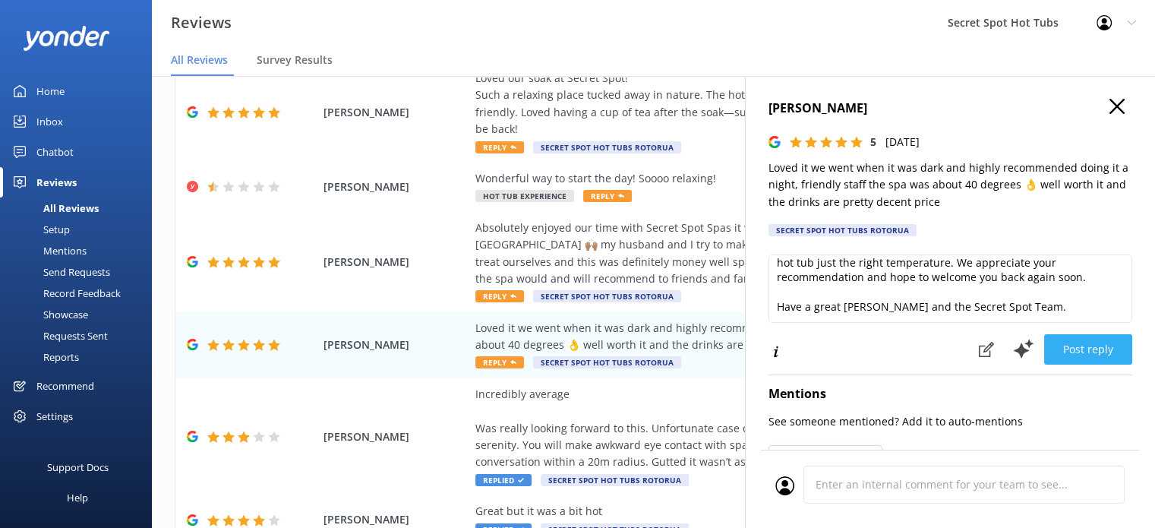
click at [1080, 345] on button "Post reply" at bounding box center [1088, 349] width 88 height 30
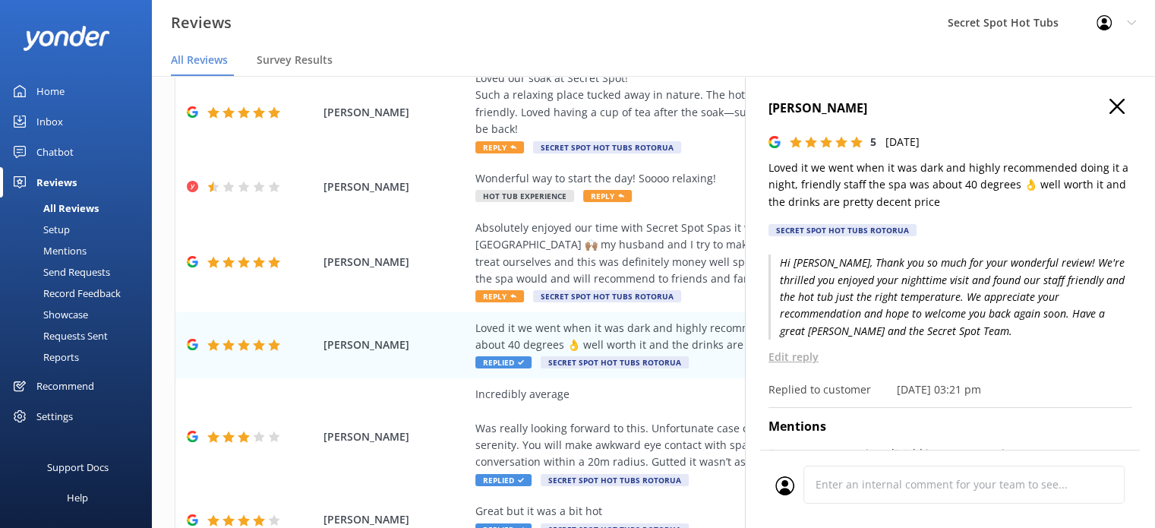
click at [1109, 104] on icon "button" at bounding box center [1116, 106] width 15 height 15
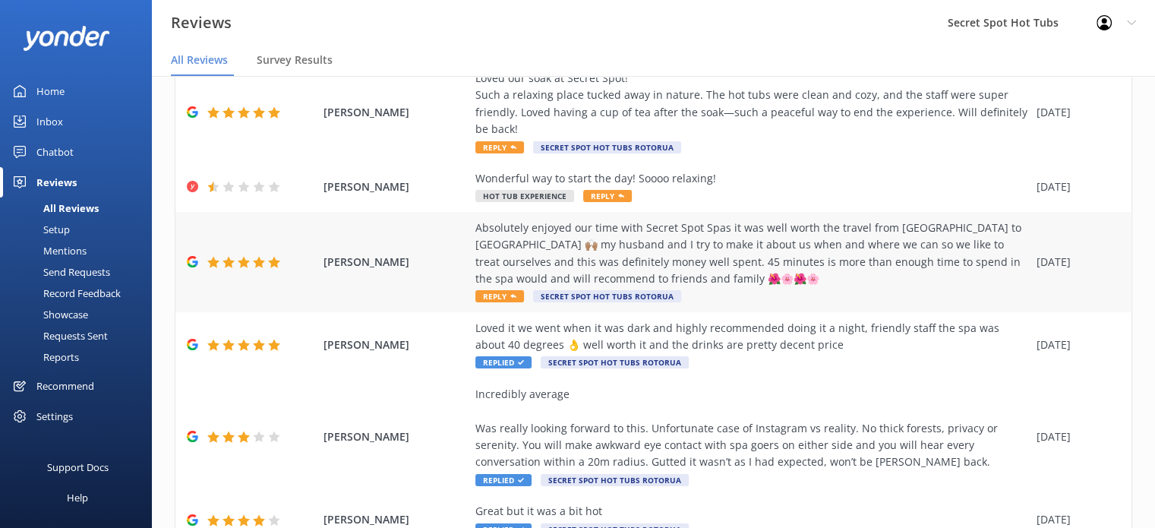
scroll to position [0, 0]
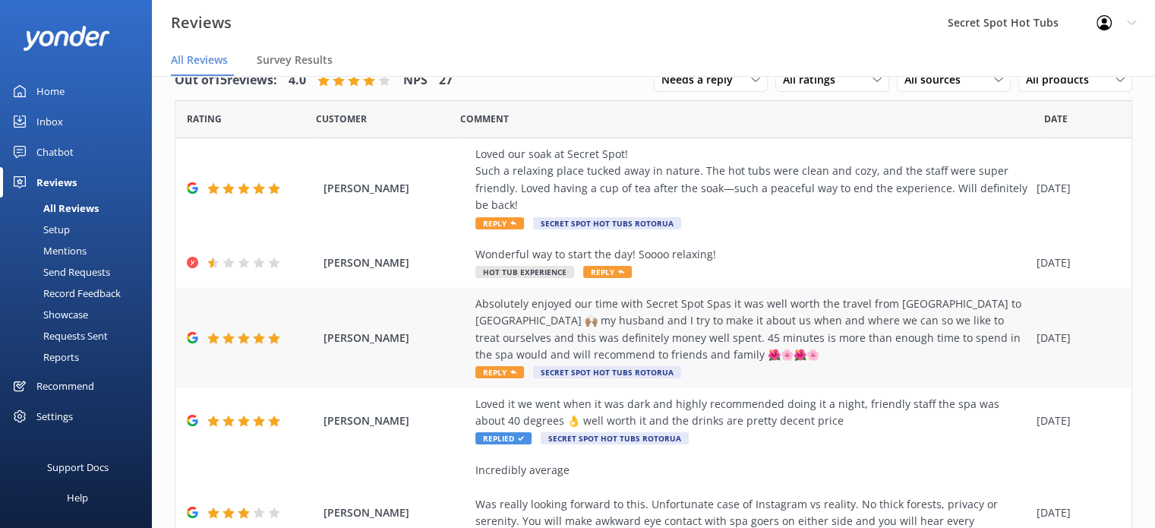
click at [500, 371] on span "Reply" at bounding box center [499, 372] width 49 height 12
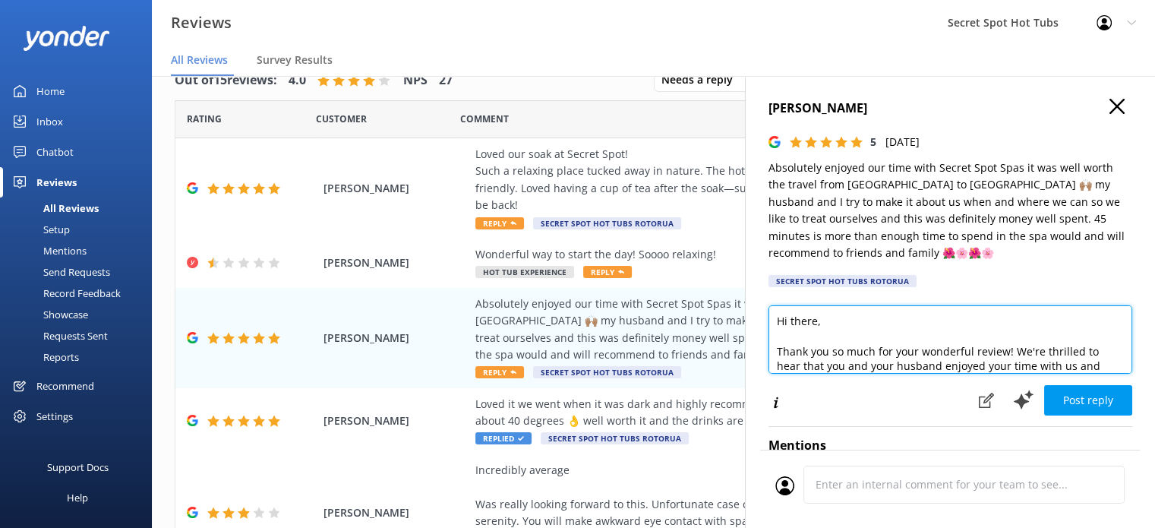
drag, startPoint x: 816, startPoint y: 323, endPoint x: 790, endPoint y: 320, distance: 26.8
click at [790, 320] on textarea "Hi there, Thank you so much for your wonderful review! We're thrilled to hear t…" at bounding box center [950, 339] width 364 height 68
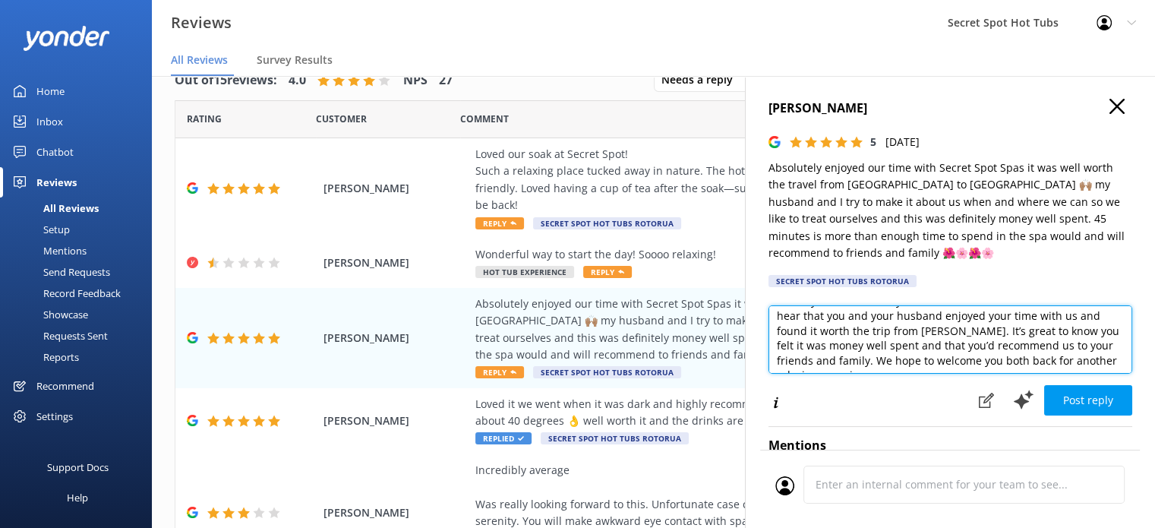
scroll to position [61, 0]
drag, startPoint x: 868, startPoint y: 350, endPoint x: 971, endPoint y: 321, distance: 107.2
click at [968, 320] on textarea "Hi [PERSON_NAME], Thank you so much for your wonderful review! We're thrilled t…" at bounding box center [950, 339] width 364 height 68
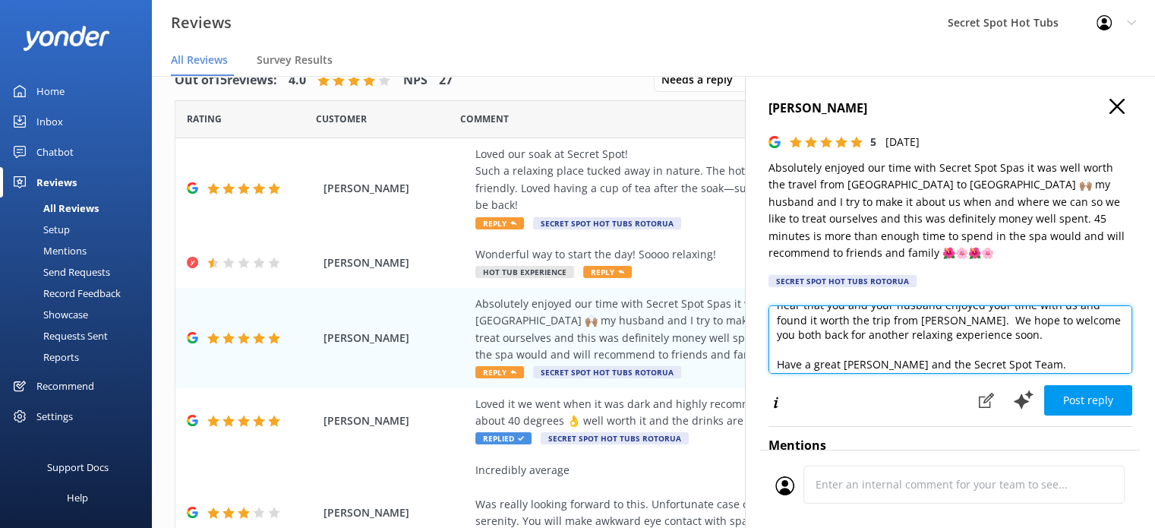
click at [971, 321] on textarea "Hi [PERSON_NAME], Thank you so much for your wonderful review! We're thrilled t…" at bounding box center [950, 339] width 364 height 68
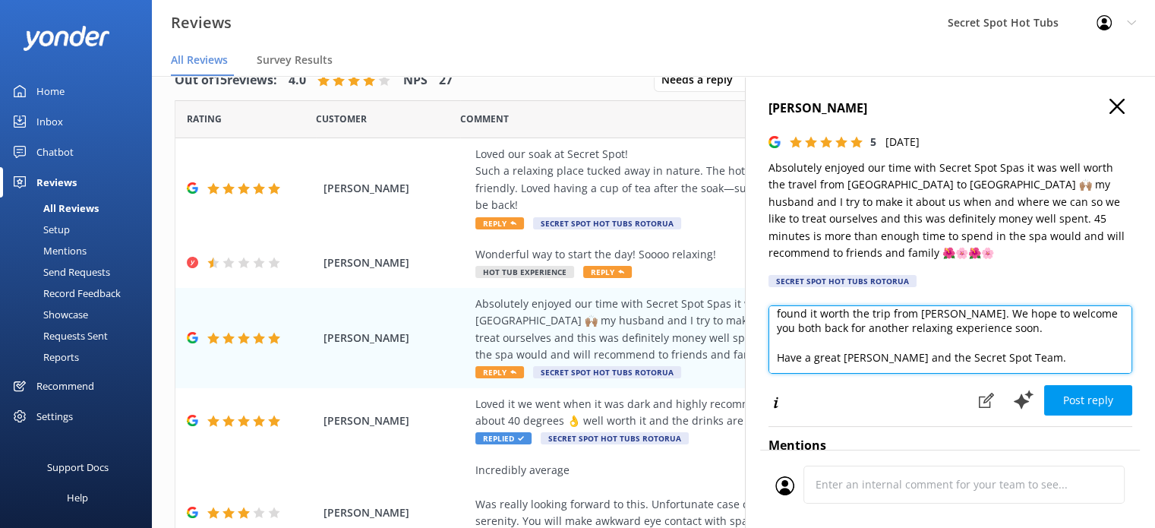
scroll to position [82, 0]
type textarea "Hi [PERSON_NAME], Thank you so much for your wonderful review! We're thrilled t…"
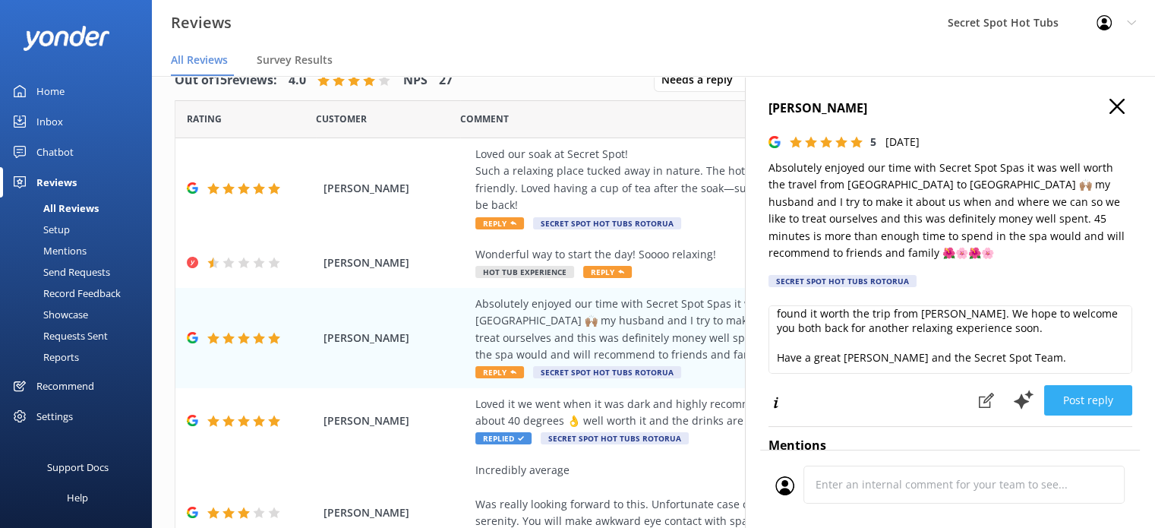
click at [1084, 404] on button "Post reply" at bounding box center [1088, 400] width 88 height 30
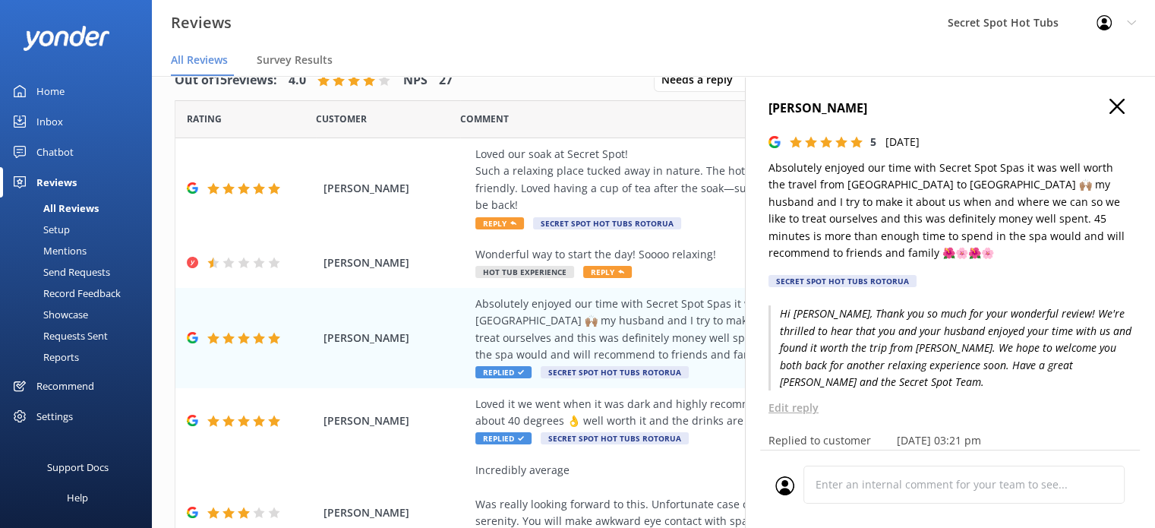
click at [1109, 103] on icon "button" at bounding box center [1116, 106] width 15 height 15
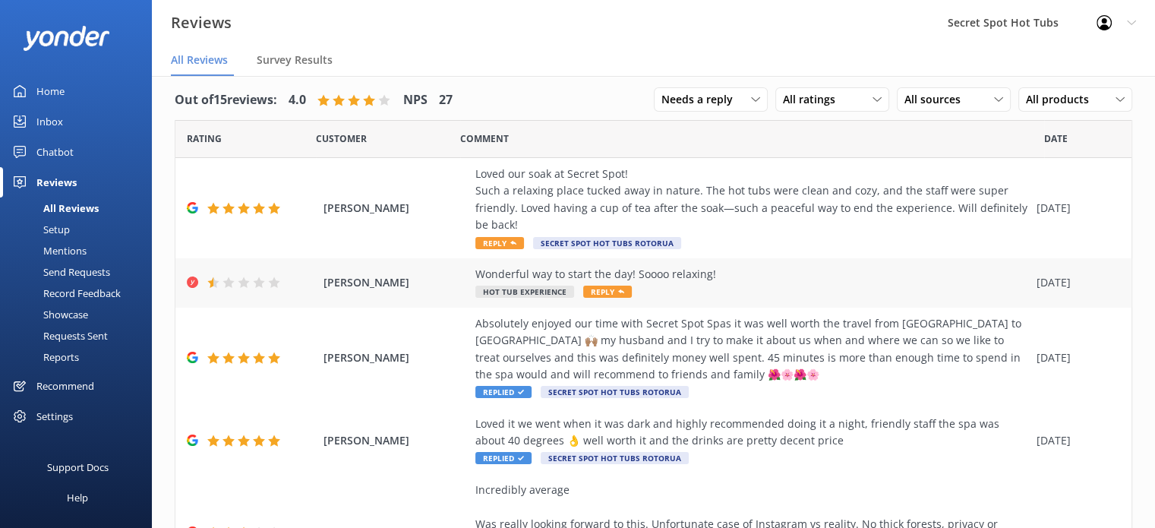
scroll to position [0, 0]
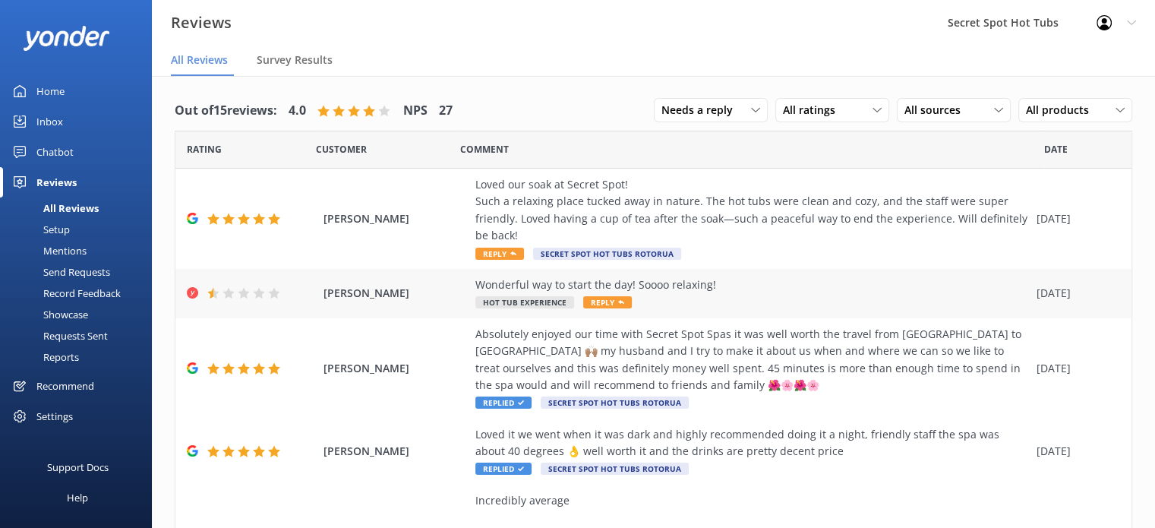
click at [612, 303] on span "Reply" at bounding box center [607, 302] width 49 height 12
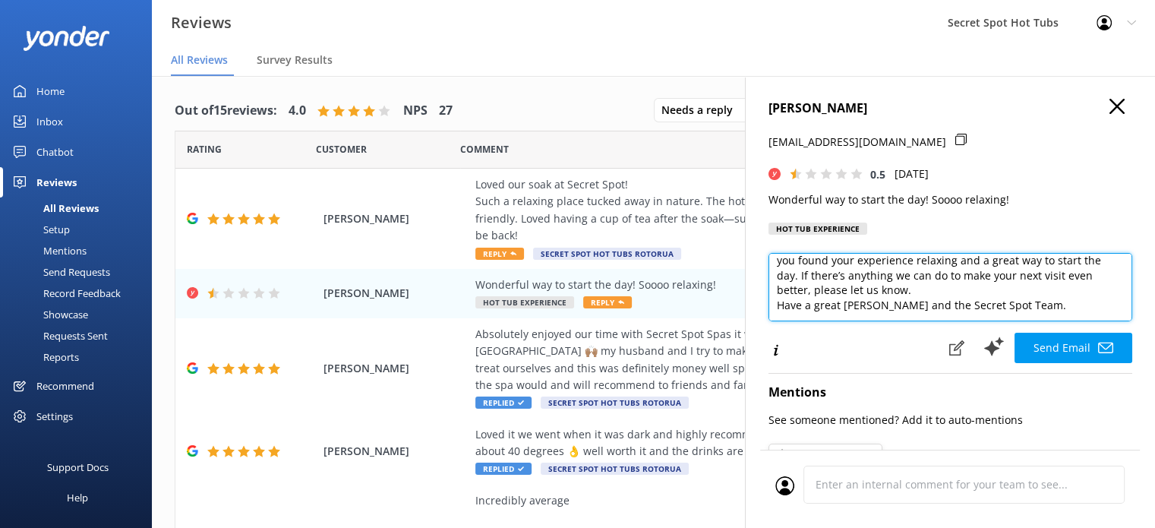
scroll to position [52, 0]
click at [983, 294] on textarea "Hi [PERSON_NAME], Thank you so much for your kind words! We're delighted to hea…" at bounding box center [950, 287] width 364 height 68
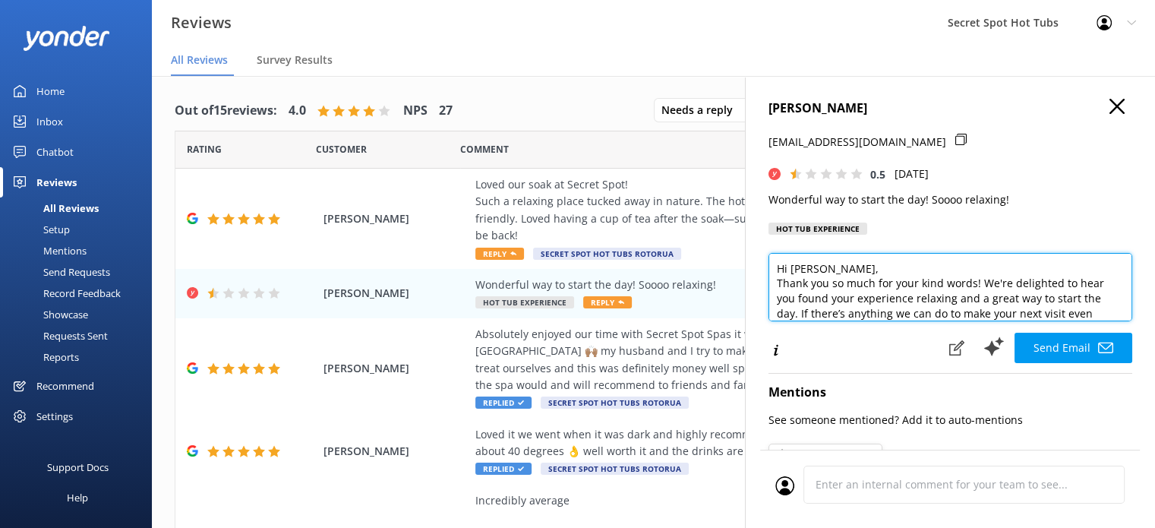
click at [919, 286] on textarea "Hi [PERSON_NAME], Thank you so much for your kind words! We're delighted to hea…" at bounding box center [950, 287] width 364 height 68
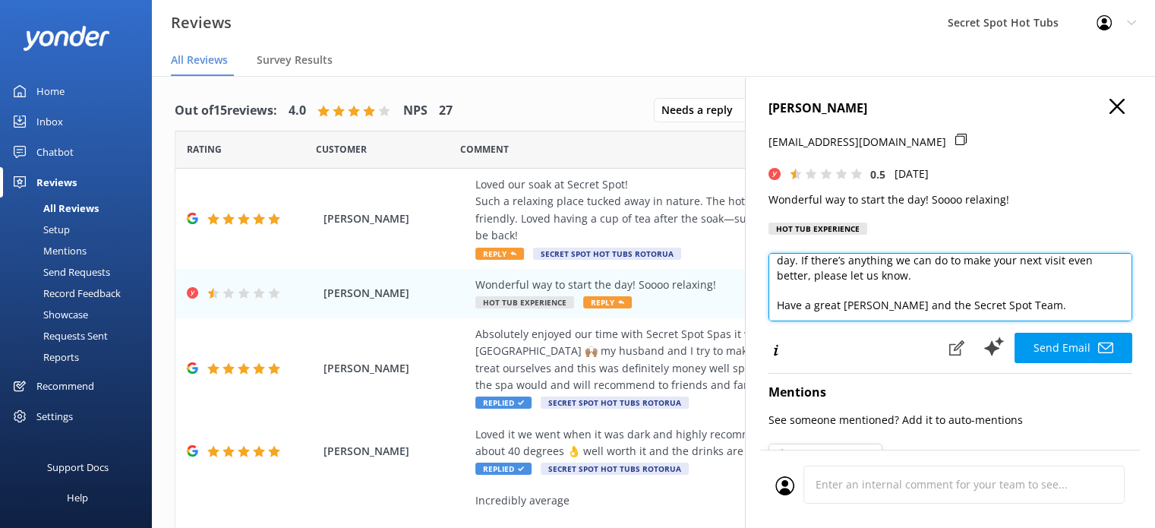
scroll to position [82, 0]
type textarea "Hi [PERSON_NAME], Thank you so much for your kind words! We're delighted to hea…"
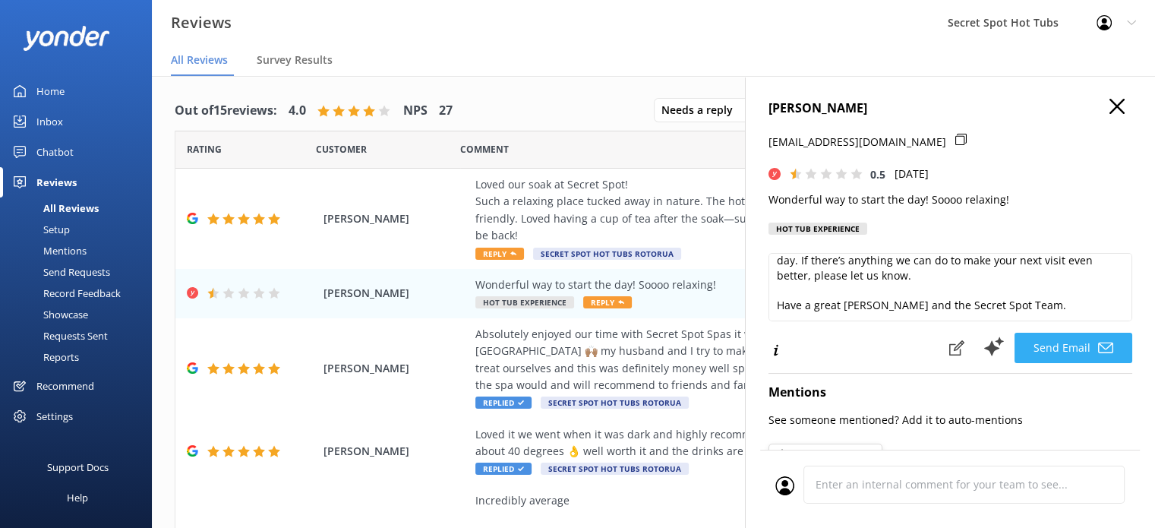
click at [1080, 360] on button "Send Email" at bounding box center [1073, 348] width 118 height 30
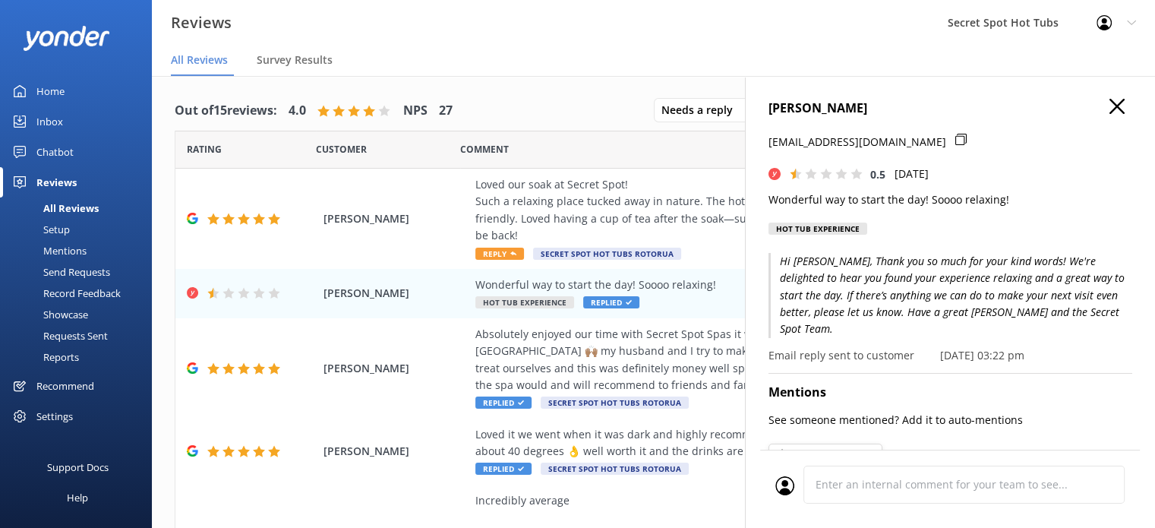
click at [1109, 107] on use "button" at bounding box center [1116, 106] width 15 height 15
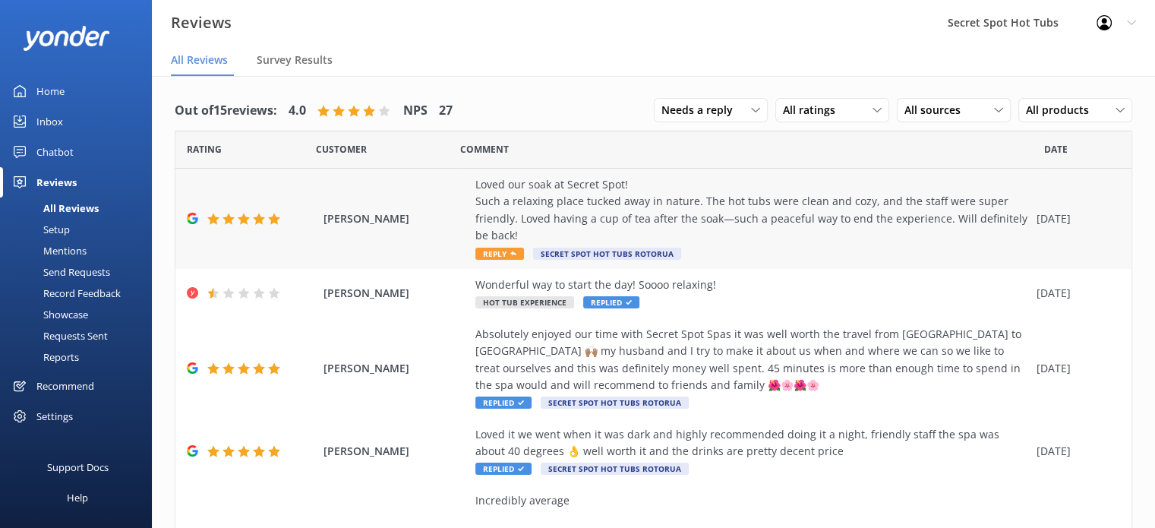
click at [506, 253] on span "Reply" at bounding box center [499, 254] width 49 height 12
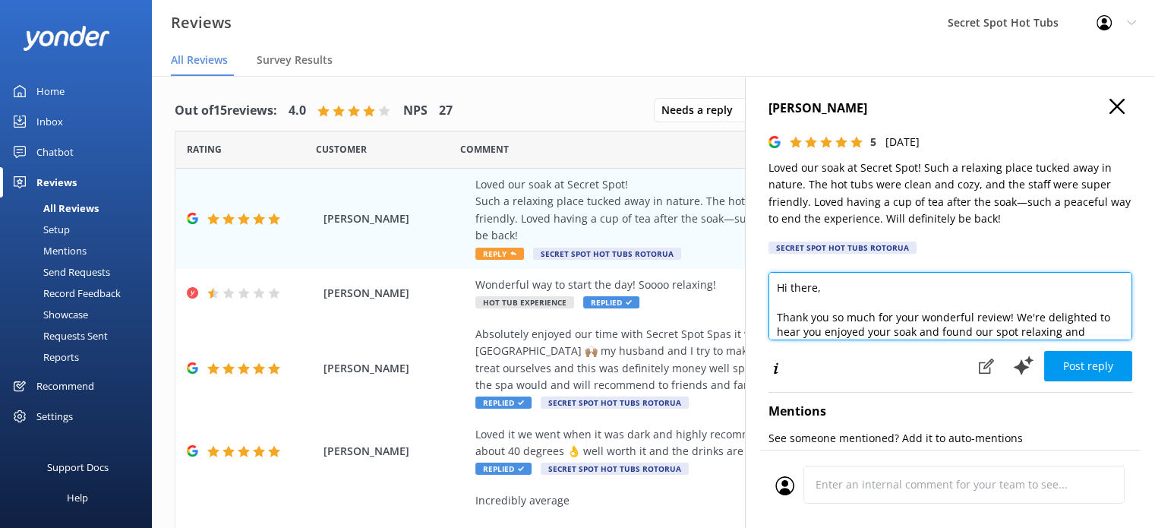
drag, startPoint x: 815, startPoint y: 289, endPoint x: 790, endPoint y: 286, distance: 25.2
click at [790, 286] on textarea "Hi there, Thank you so much for your wonderful review! We're delighted to hear …" at bounding box center [950, 306] width 364 height 68
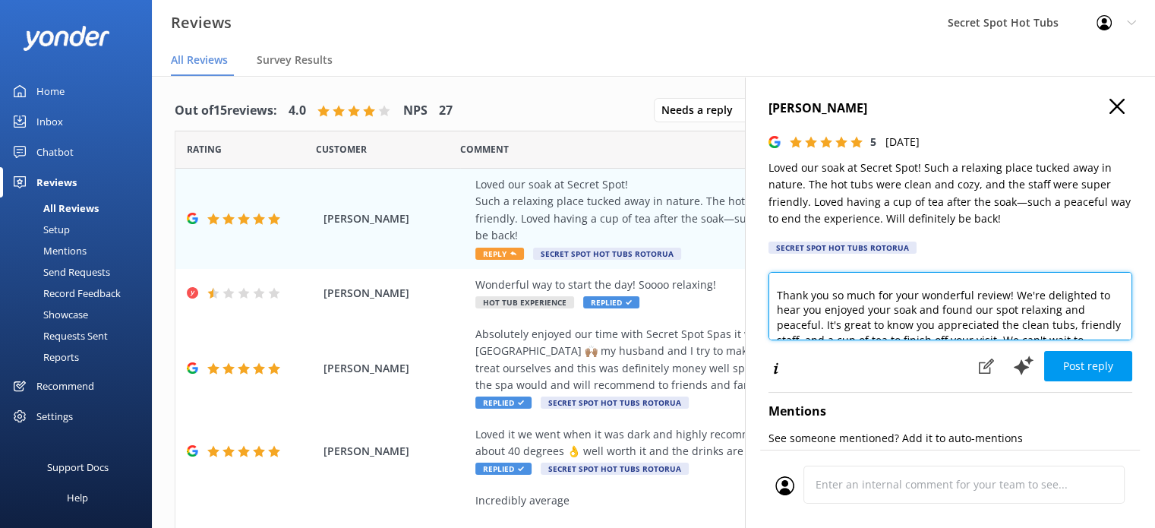
scroll to position [30, 0]
drag, startPoint x: 1038, startPoint y: 333, endPoint x: 822, endPoint y: 318, distance: 216.1
click at [822, 318] on textarea "Hi [PERSON_NAME], Thank you so much for your wonderful review! We're delighted …" at bounding box center [950, 306] width 364 height 68
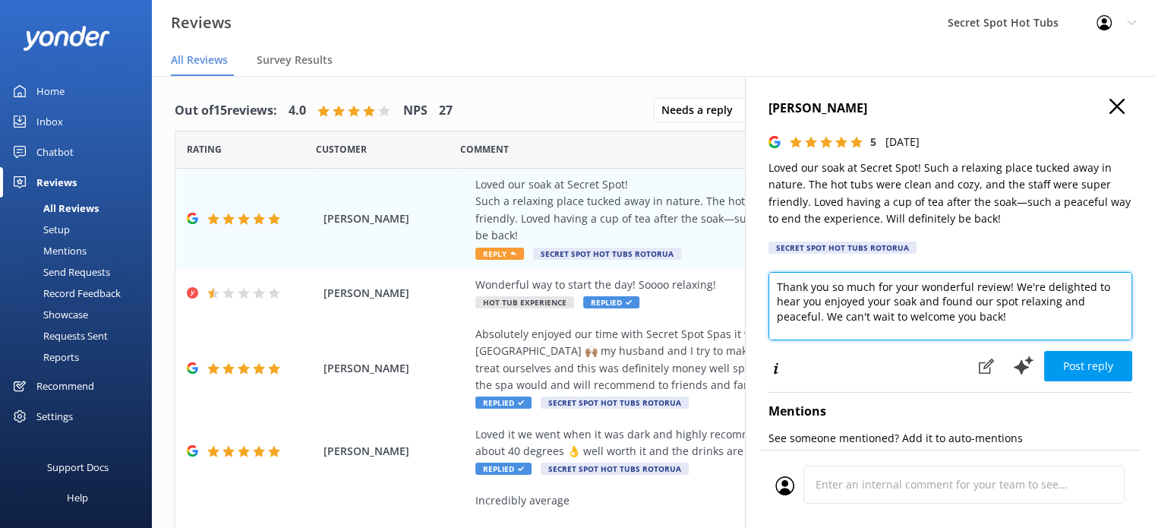
scroll to position [67, 0]
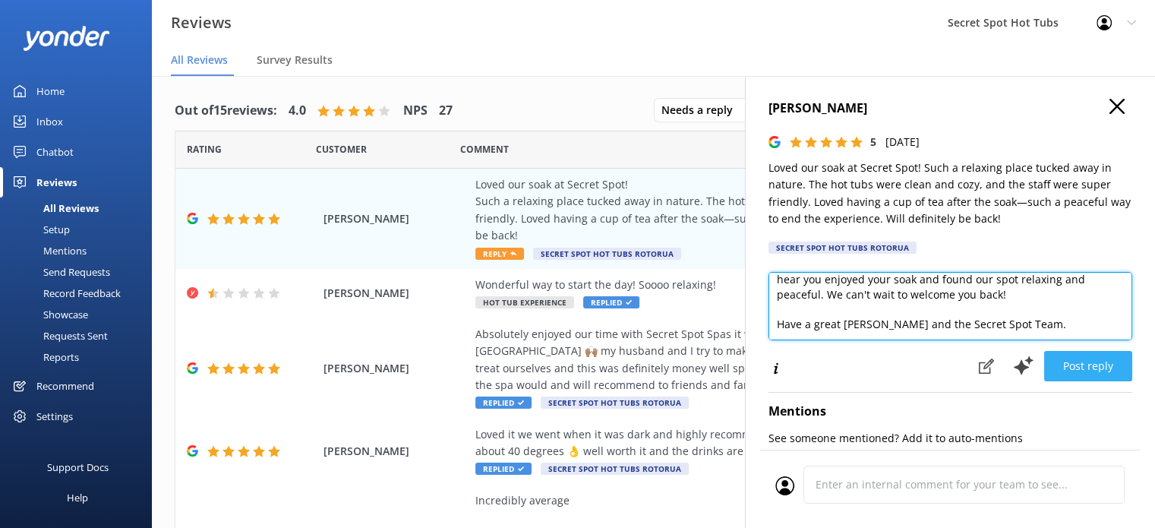
type textarea "Hi [PERSON_NAME], Thank you so much for your wonderful review! We're delighted …"
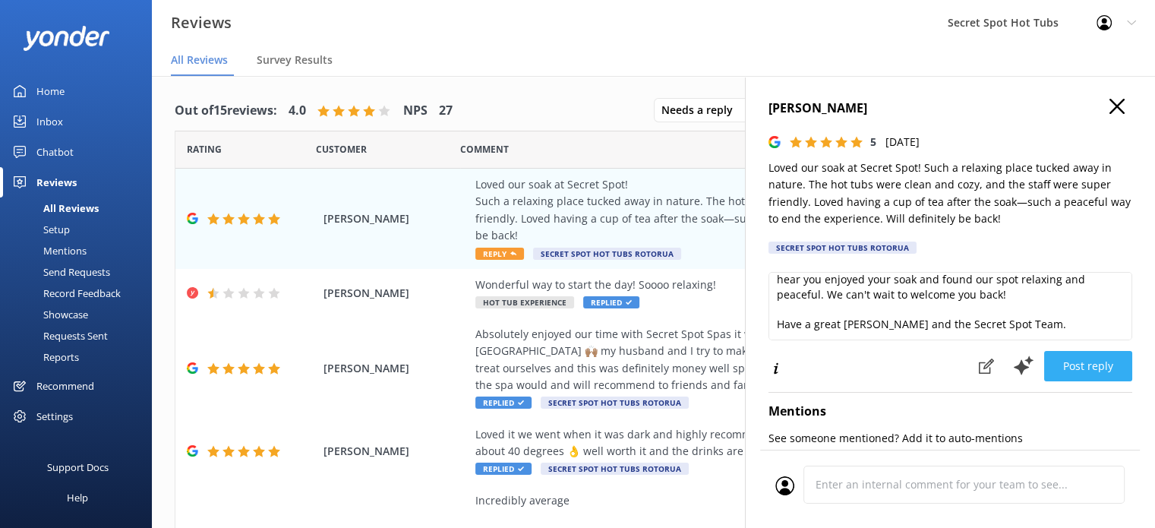
click at [1049, 367] on button "Post reply" at bounding box center [1088, 366] width 88 height 30
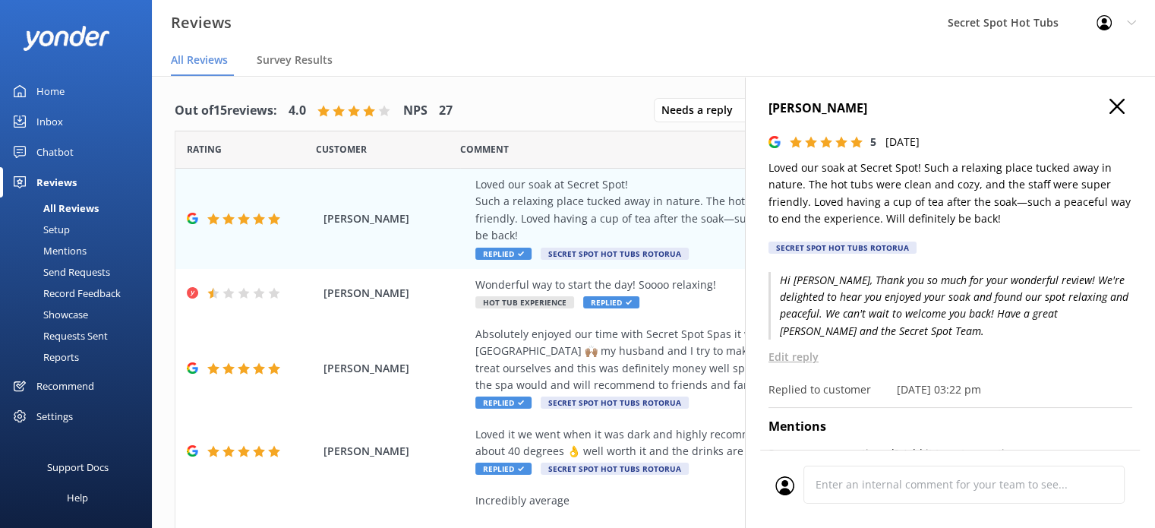
click at [1111, 113] on icon "button" at bounding box center [1116, 106] width 15 height 15
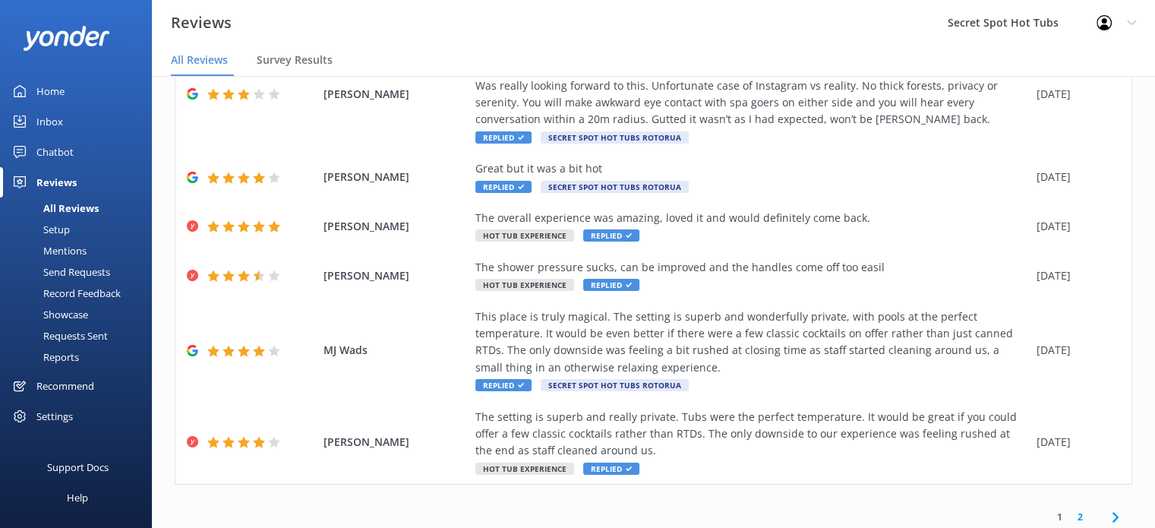
scroll to position [455, 0]
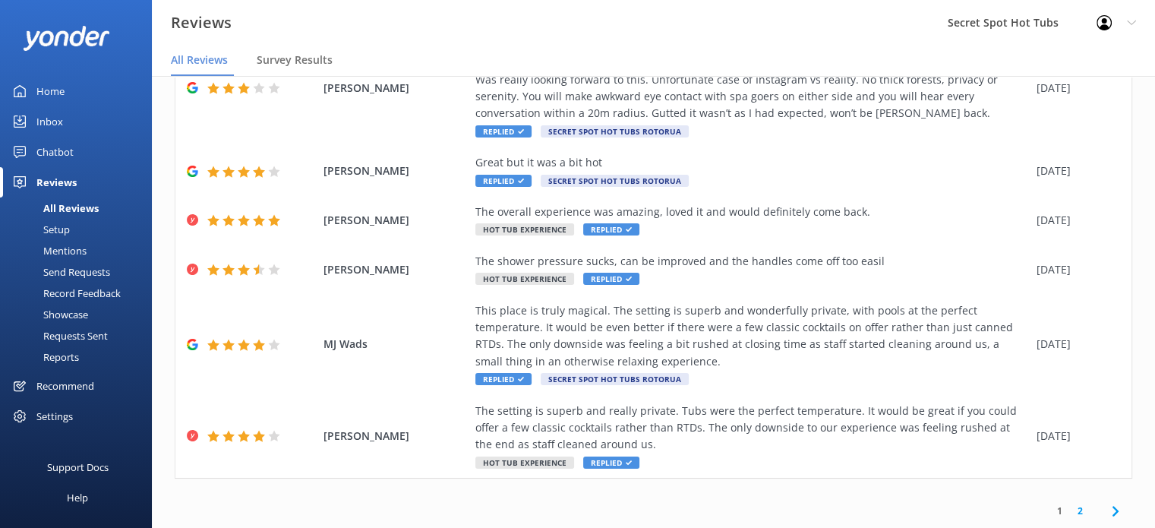
click at [1070, 509] on link "2" at bounding box center [1080, 510] width 21 height 14
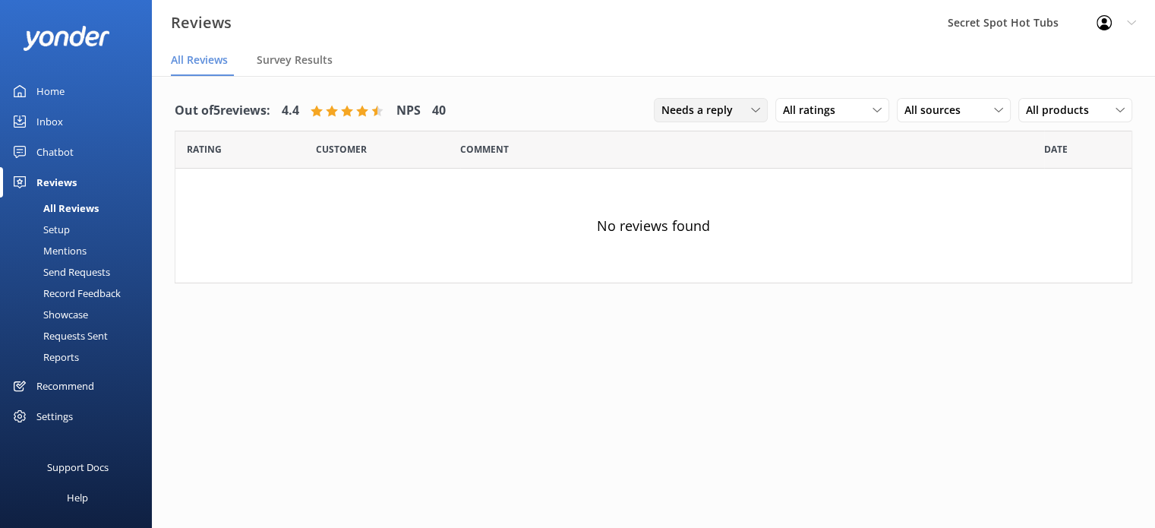
click at [743, 113] on div "Needs a reply" at bounding box center [711, 110] width 106 height 17
click at [721, 165] on div "Needs a reply" at bounding box center [691, 172] width 58 height 15
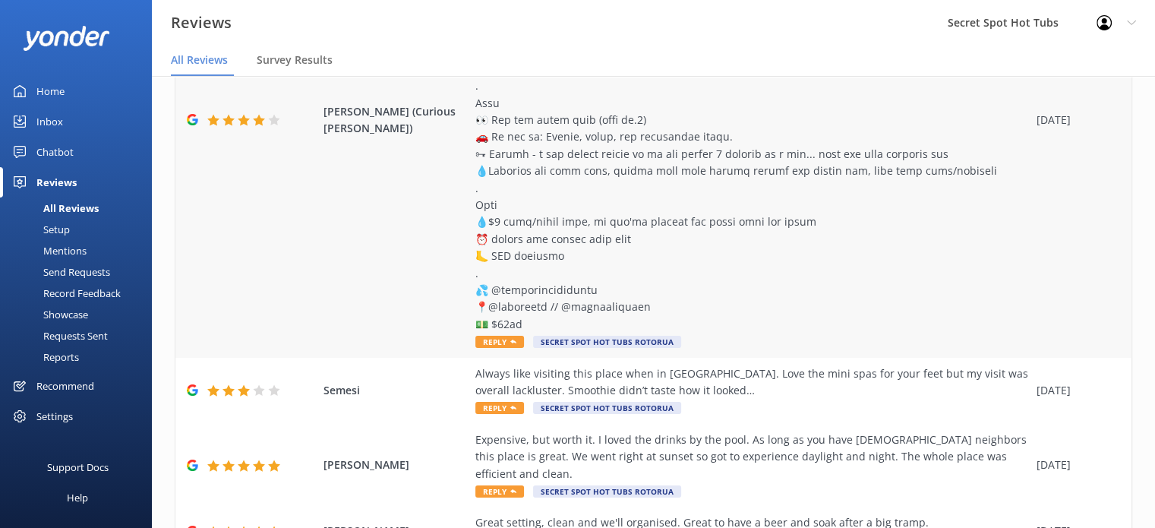
scroll to position [361, 0]
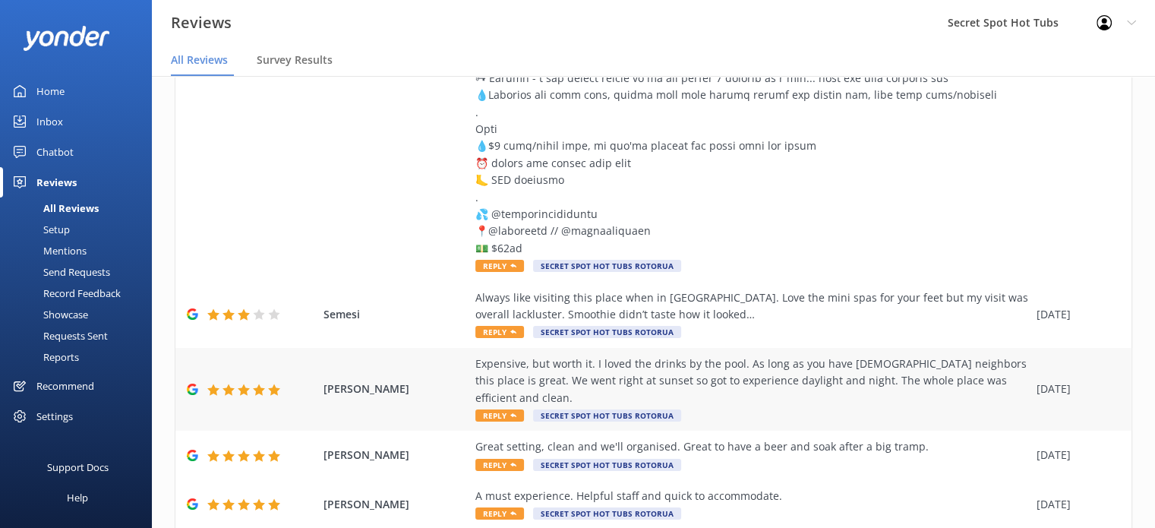
click at [847, 378] on div "Expensive, but worth it. I loved the drinks by the pool. As long as you have [D…" at bounding box center [752, 380] width 554 height 51
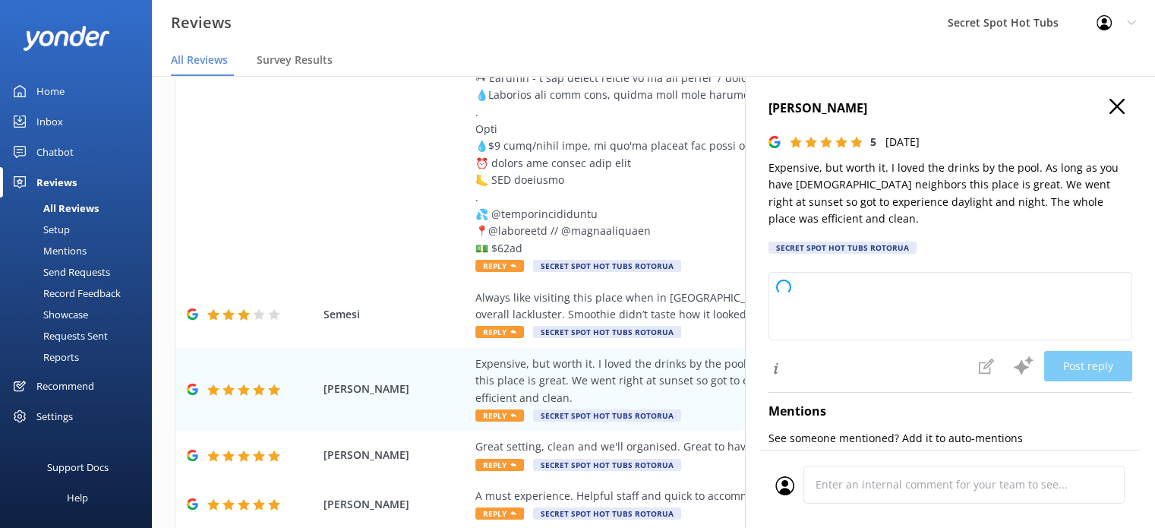
type textarea "Hi there, Thank you so much for your positive feedback and for sharing your exp…"
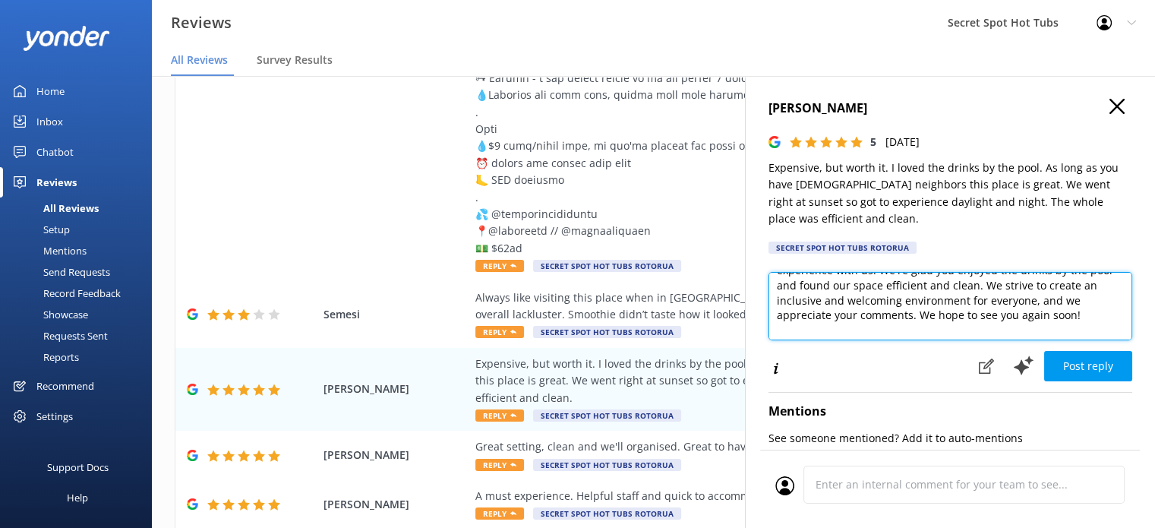
scroll to position [76, 0]
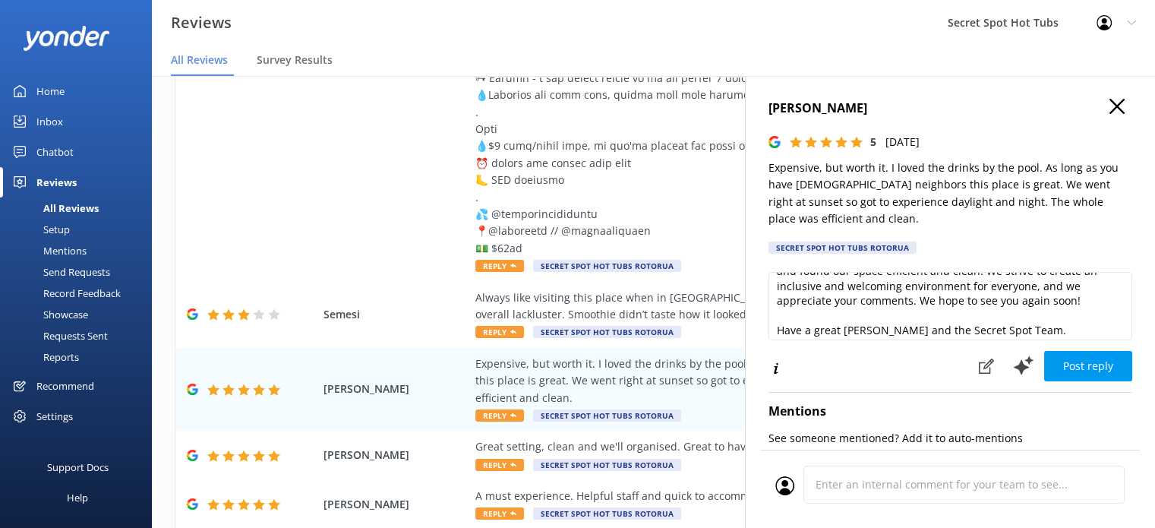
click at [1109, 105] on icon "button" at bounding box center [1116, 106] width 15 height 15
